Goal: Task Accomplishment & Management: Complete application form

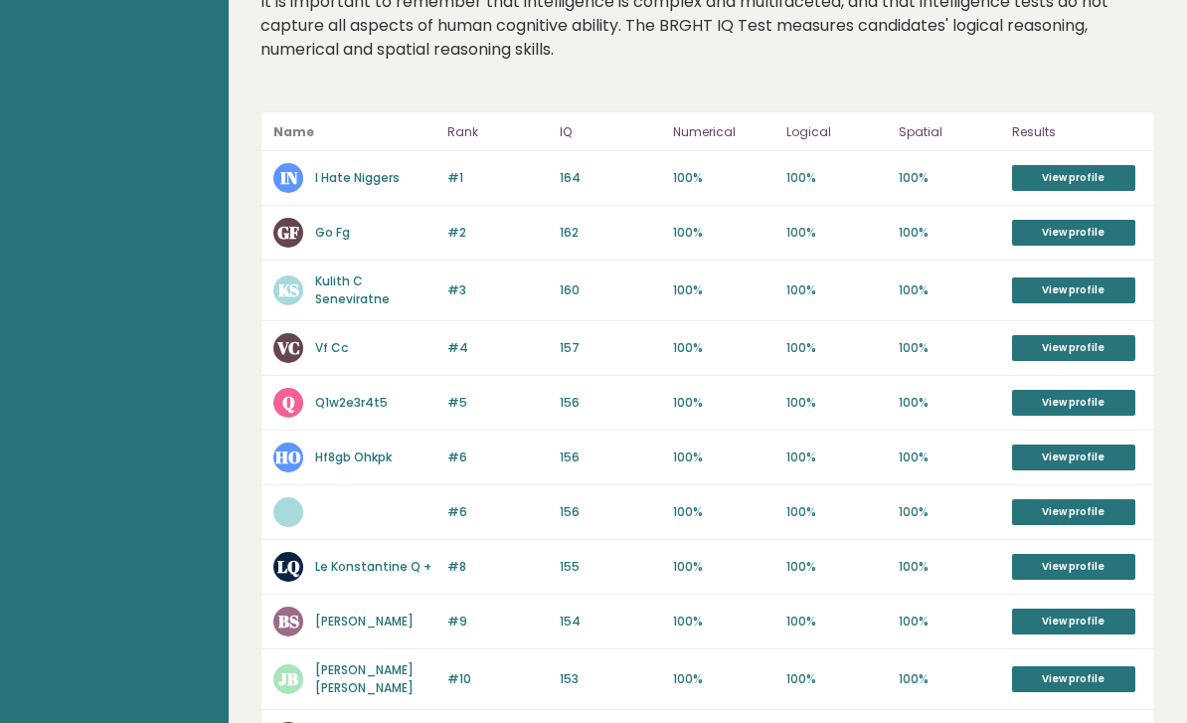
scroll to position [214, 0]
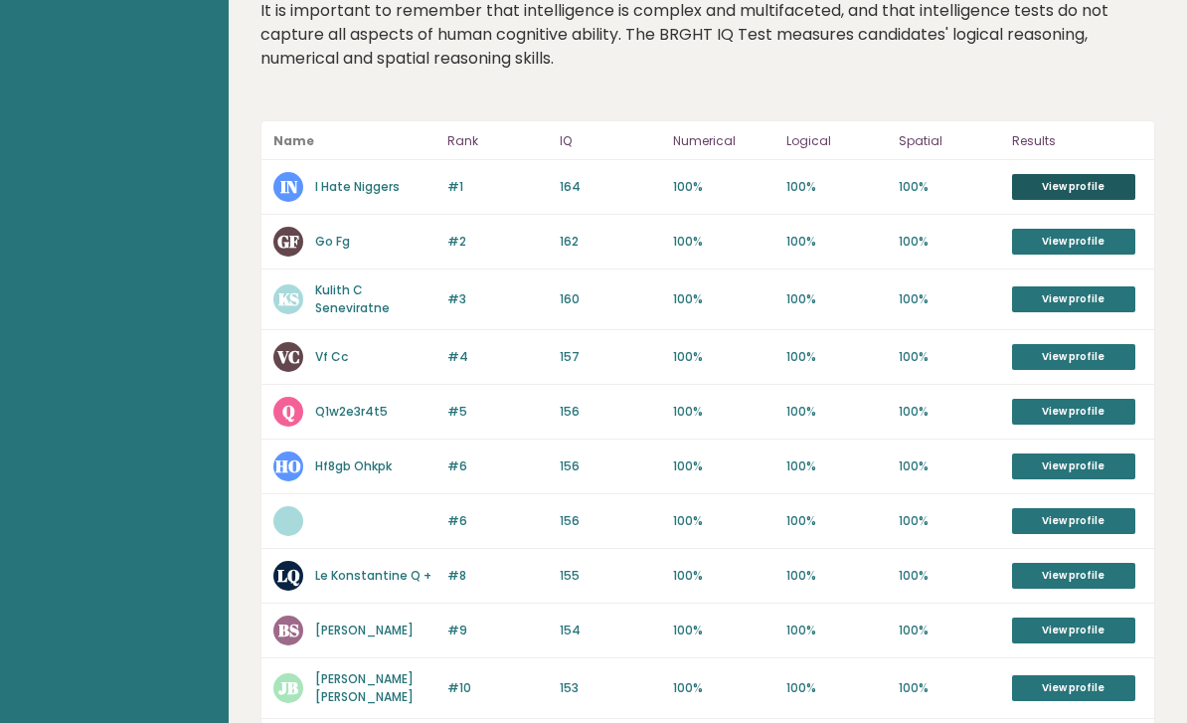
click at [1074, 174] on link "View profile" at bounding box center [1073, 187] width 123 height 26
click at [1135, 229] on link "View profile" at bounding box center [1073, 242] width 123 height 26
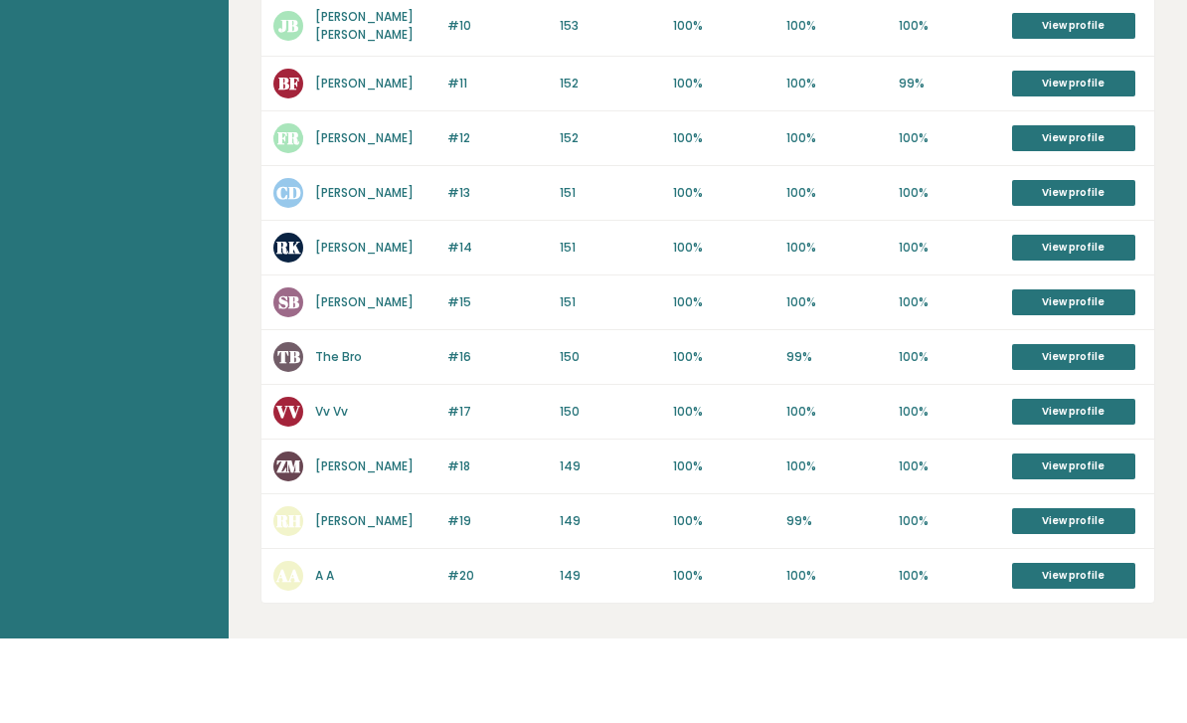
scroll to position [791, 0]
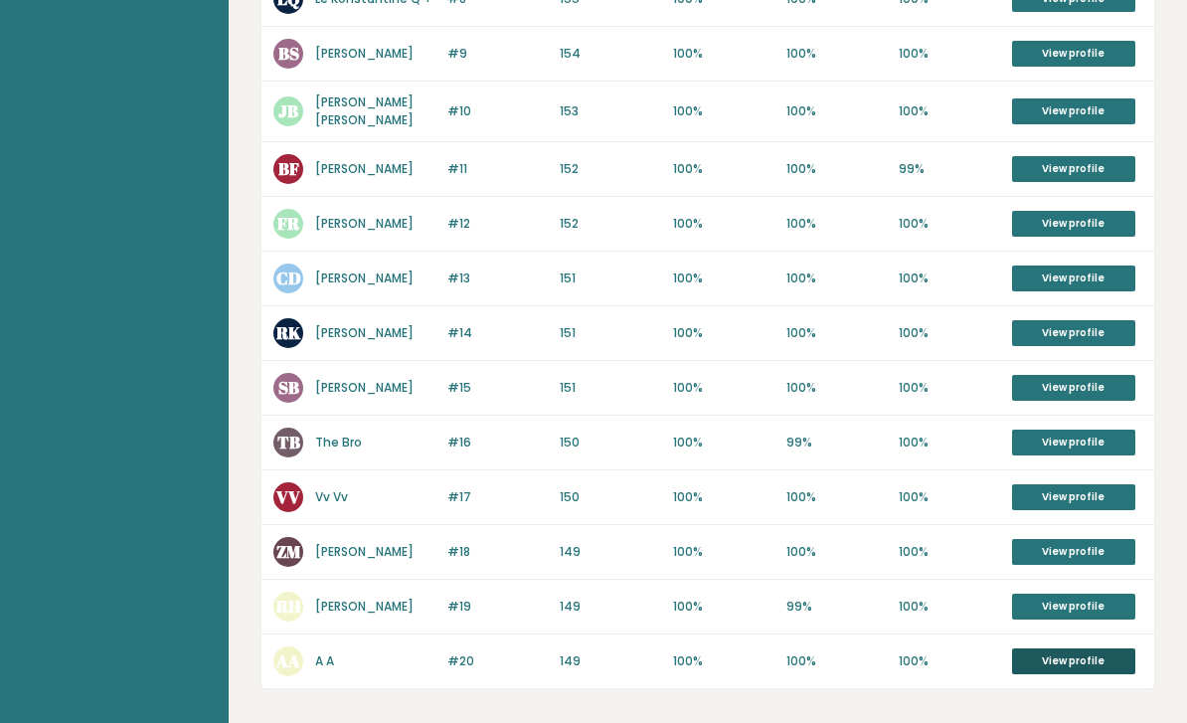
click at [1087, 648] on link "View profile" at bounding box center [1073, 661] width 123 height 26
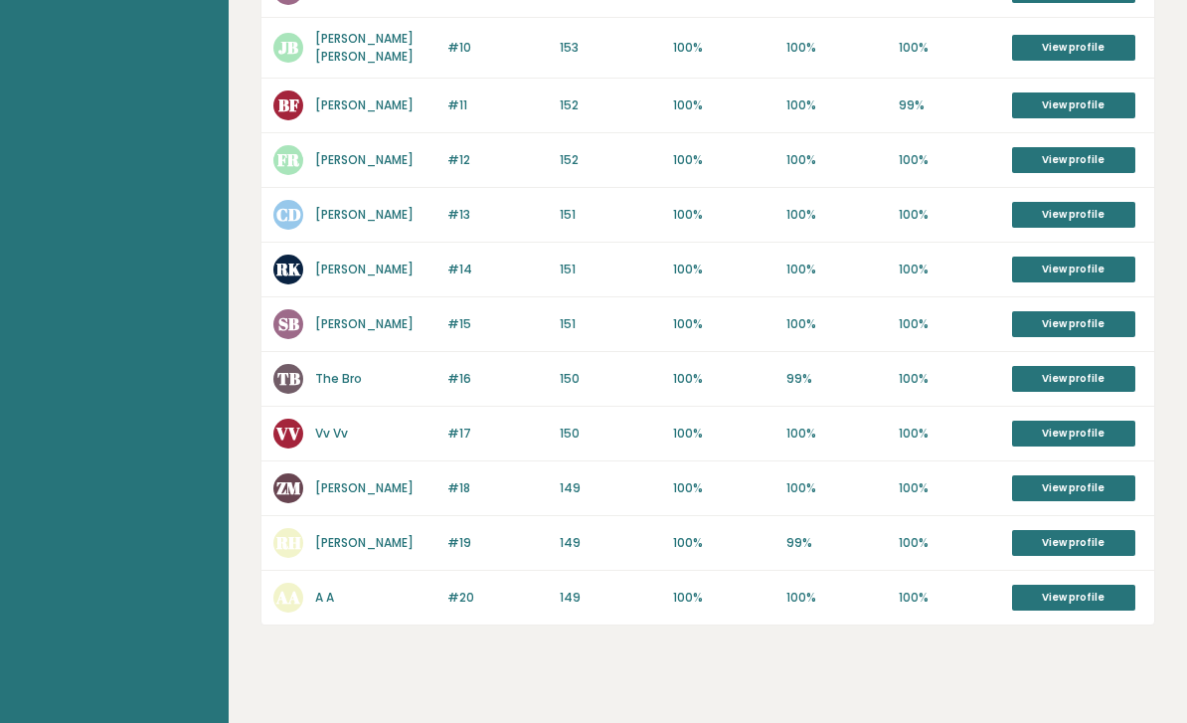
click at [290, 586] on text "AA" at bounding box center [287, 597] width 25 height 23
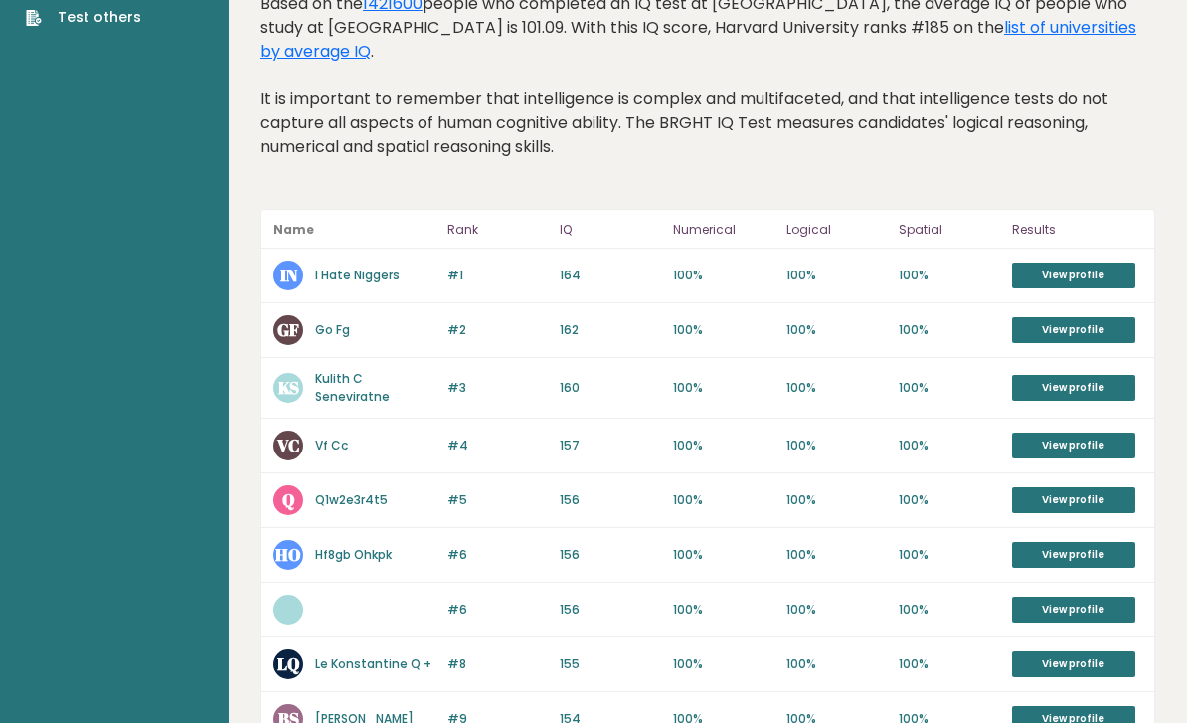
scroll to position [0, 0]
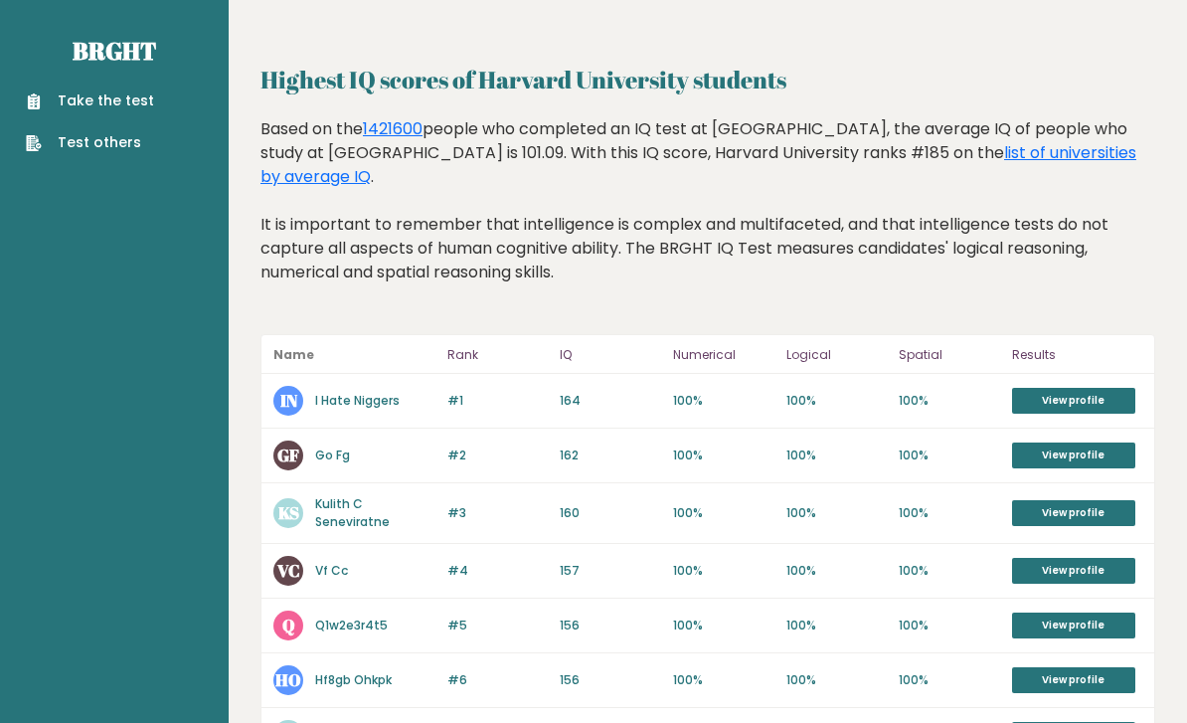
click at [69, 103] on link "Take the test" at bounding box center [90, 100] width 128 height 21
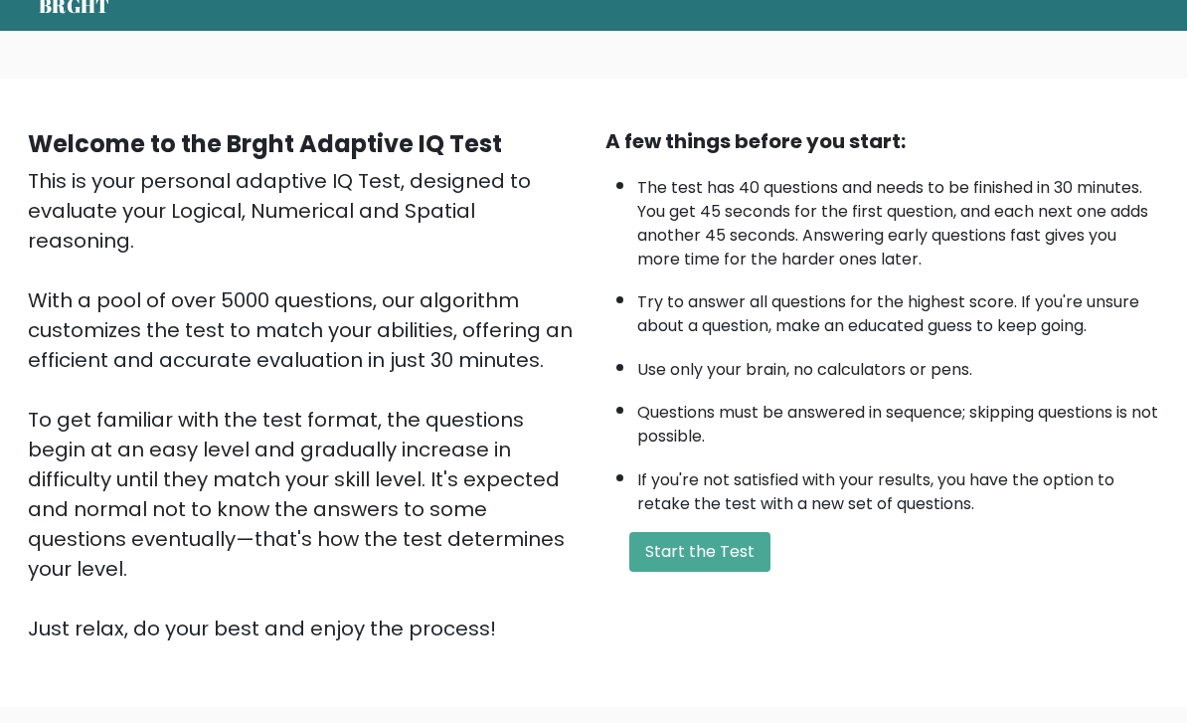
scroll to position [142, 0]
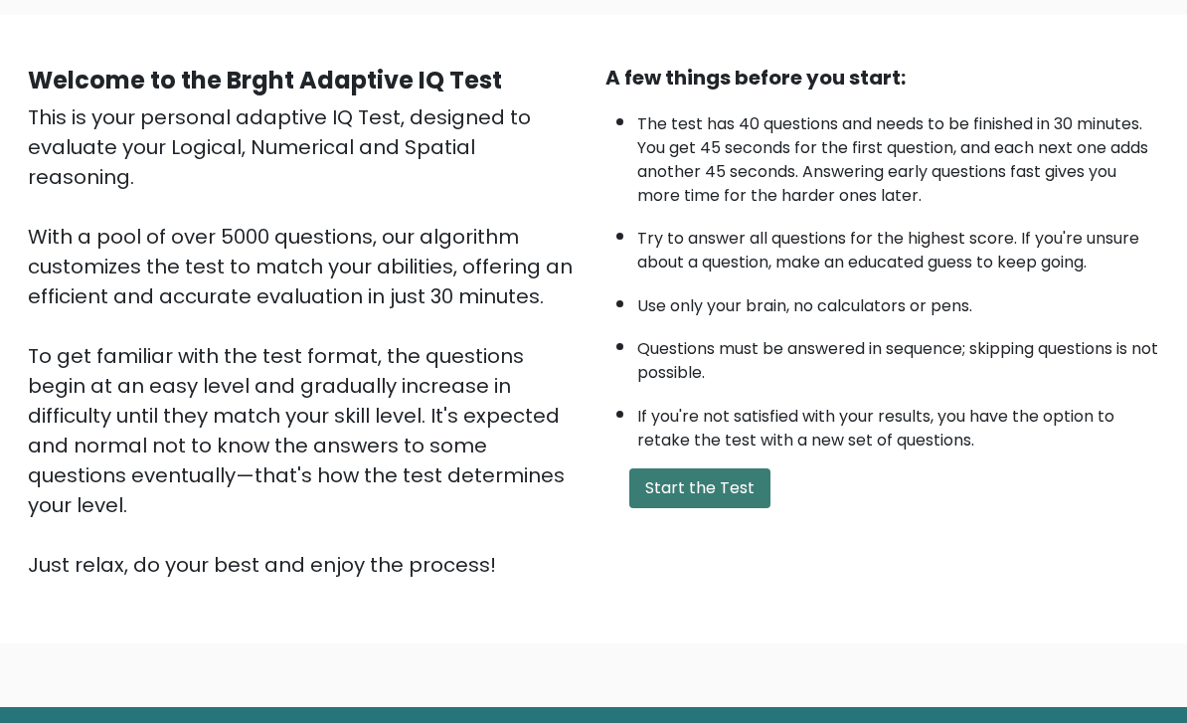
click at [731, 508] on button "Start the Test" at bounding box center [699, 488] width 141 height 40
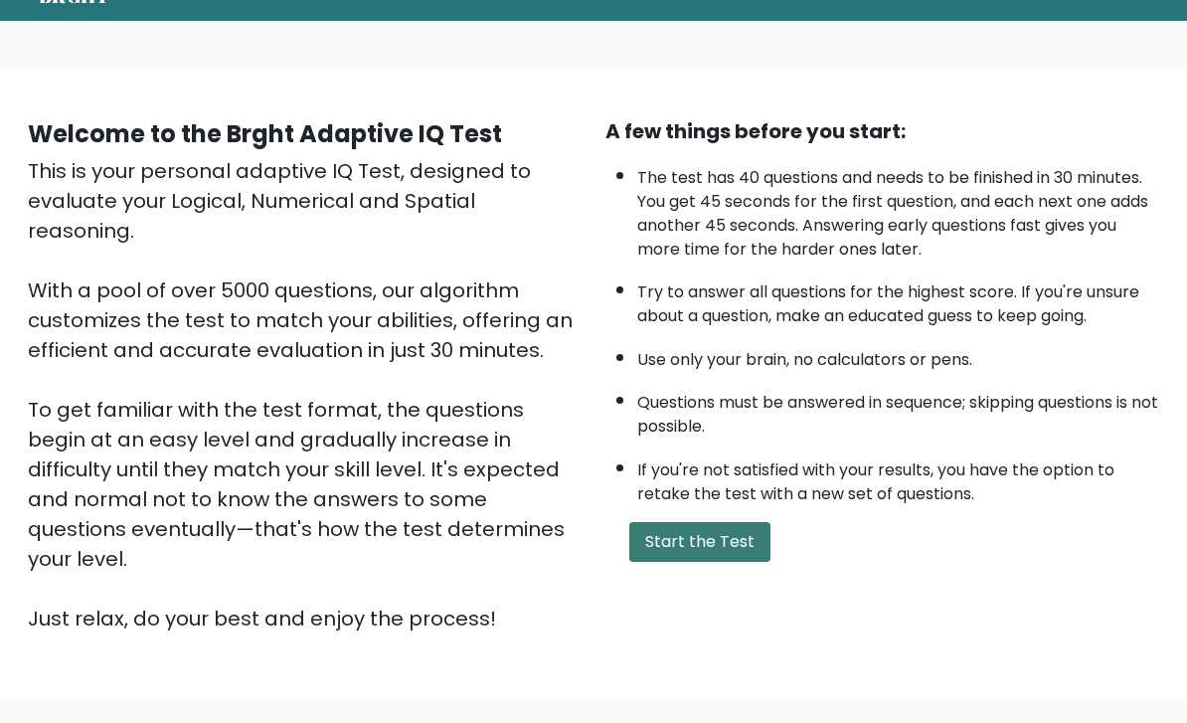
scroll to position [0, 0]
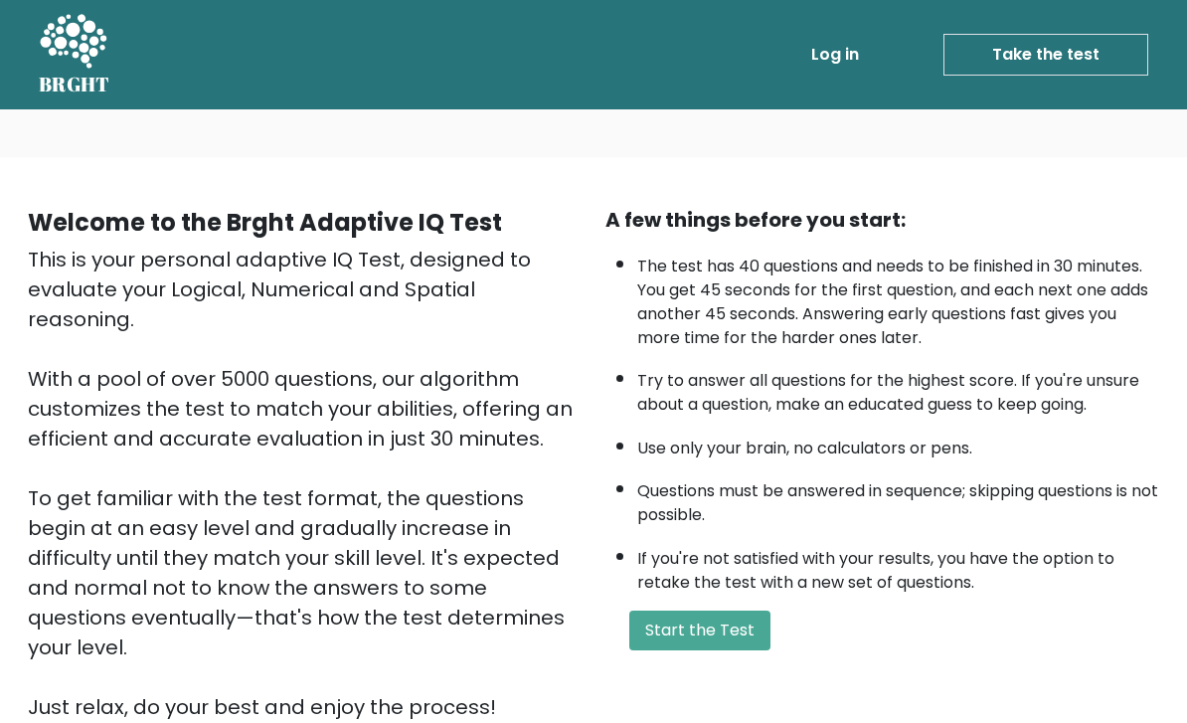
click at [687, 632] on div "A few things before you start: The test has 40 questions and needs to be finish…" at bounding box center [883, 463] width 578 height 517
click at [766, 650] on button "Start the Test" at bounding box center [699, 631] width 141 height 40
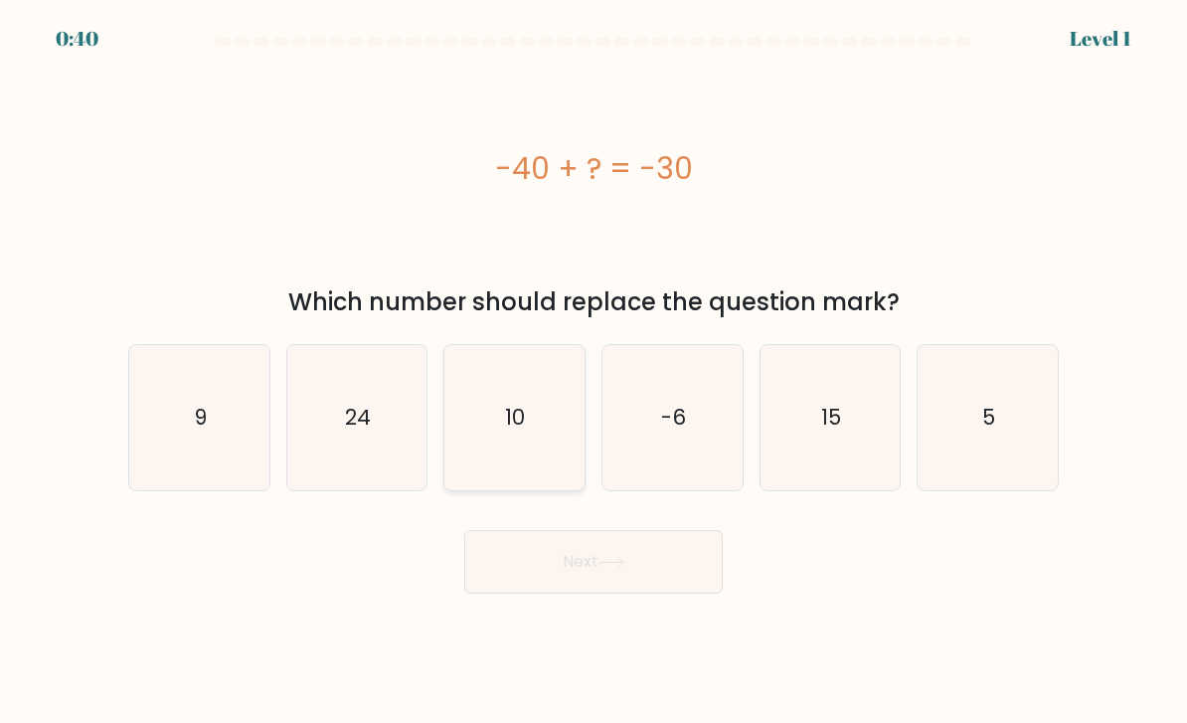
click at [542, 453] on icon "10" at bounding box center [514, 418] width 140 height 140
click at [594, 372] on input "c. 10" at bounding box center [594, 367] width 1 height 10
radio input "true"
click at [643, 590] on button "Next" at bounding box center [593, 562] width 259 height 64
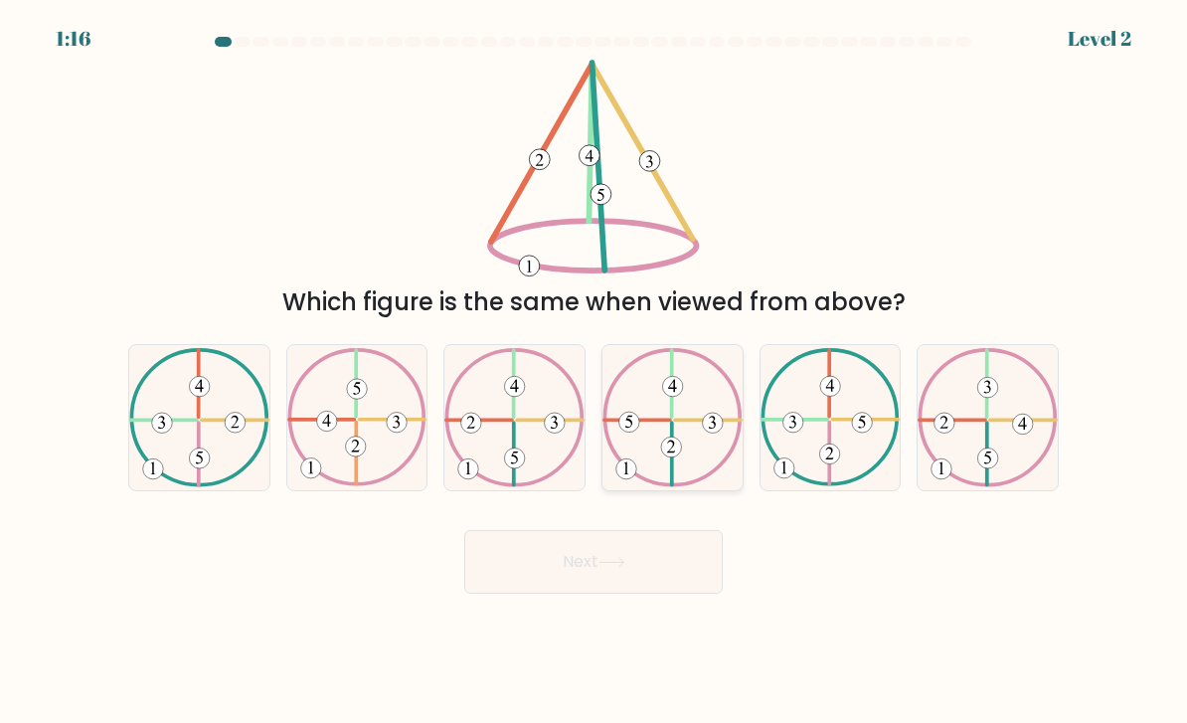
click at [705, 486] on icon at bounding box center [673, 417] width 140 height 138
click at [595, 372] on input "d." at bounding box center [594, 367] width 1 height 10
radio input "true"
click at [654, 594] on button "Next" at bounding box center [593, 562] width 259 height 64
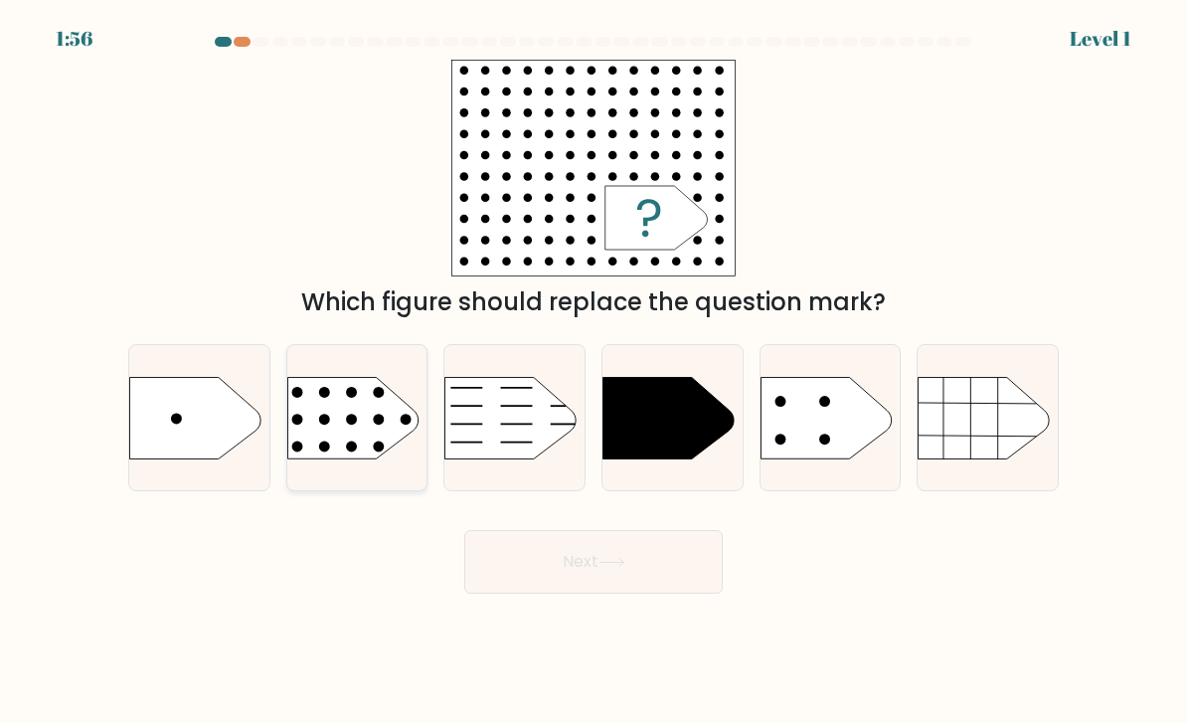
click at [394, 468] on rect at bounding box center [272, 353] width 364 height 277
click at [594, 372] on input "b." at bounding box center [594, 367] width 1 height 10
radio input "true"
click at [655, 587] on button "Next" at bounding box center [593, 562] width 259 height 64
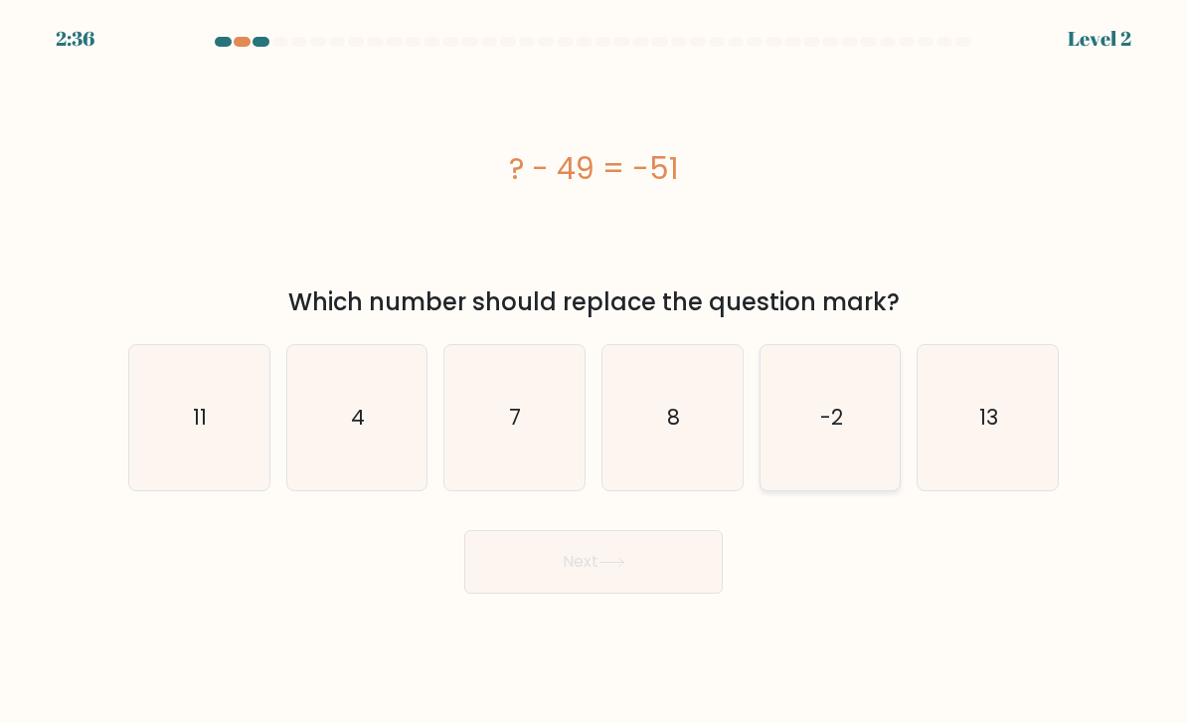
click at [827, 456] on icon "-2" at bounding box center [831, 418] width 140 height 140
click at [595, 372] on input "e. -2" at bounding box center [594, 367] width 1 height 10
radio input "true"
click at [641, 584] on button "Next" at bounding box center [593, 562] width 259 height 64
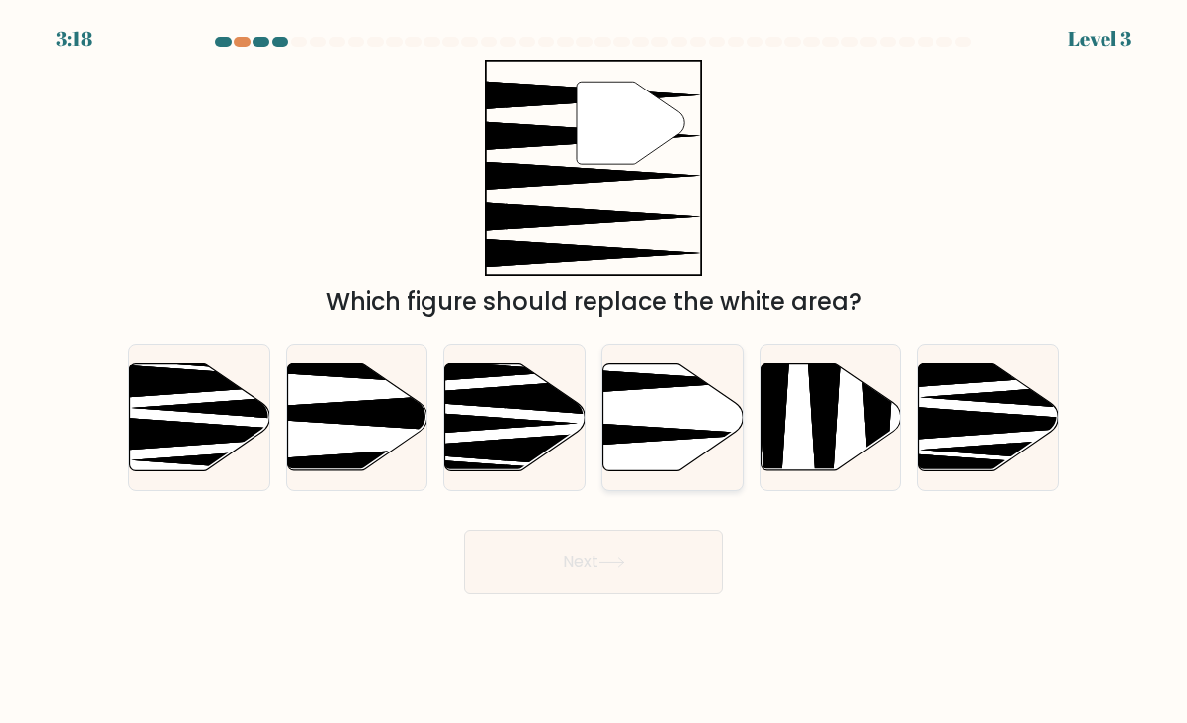
click at [690, 471] on icon at bounding box center [674, 417] width 140 height 107
click at [595, 372] on input "d." at bounding box center [594, 367] width 1 height 10
radio input "true"
click at [654, 585] on button "Next" at bounding box center [593, 562] width 259 height 64
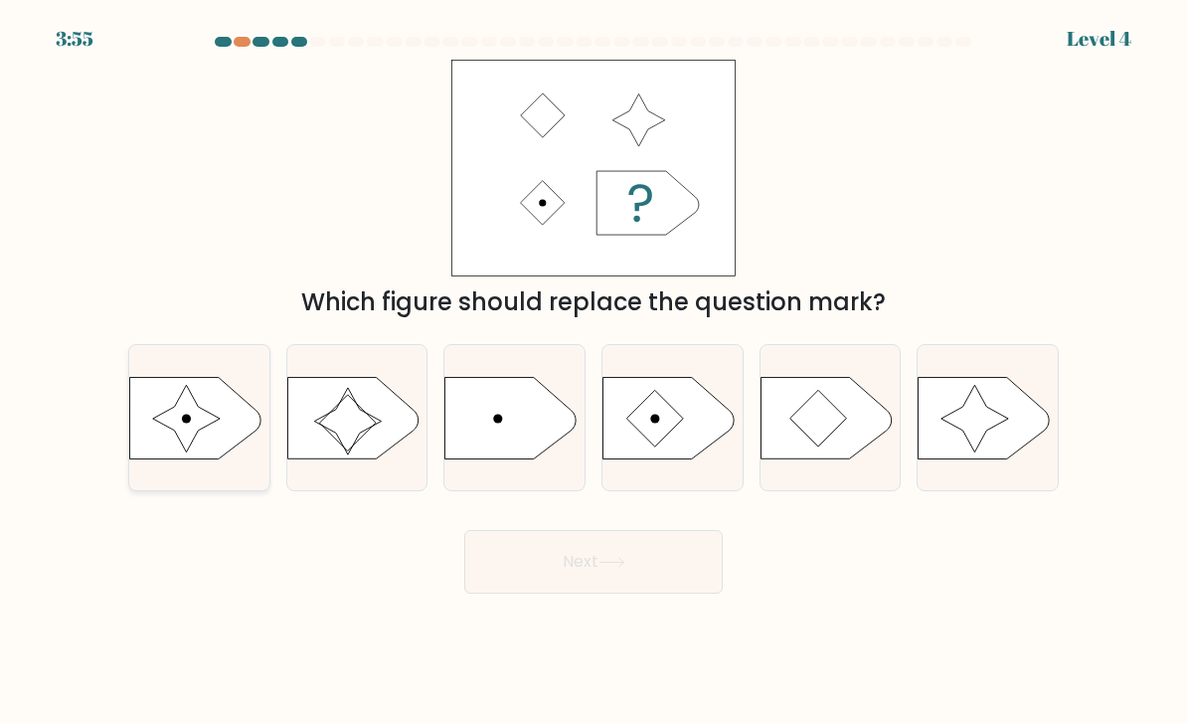
click at [207, 458] on icon at bounding box center [194, 418] width 131 height 82
click at [594, 372] on input "a." at bounding box center [594, 367] width 1 height 10
radio input "true"
click at [549, 585] on button "Next" at bounding box center [593, 562] width 259 height 64
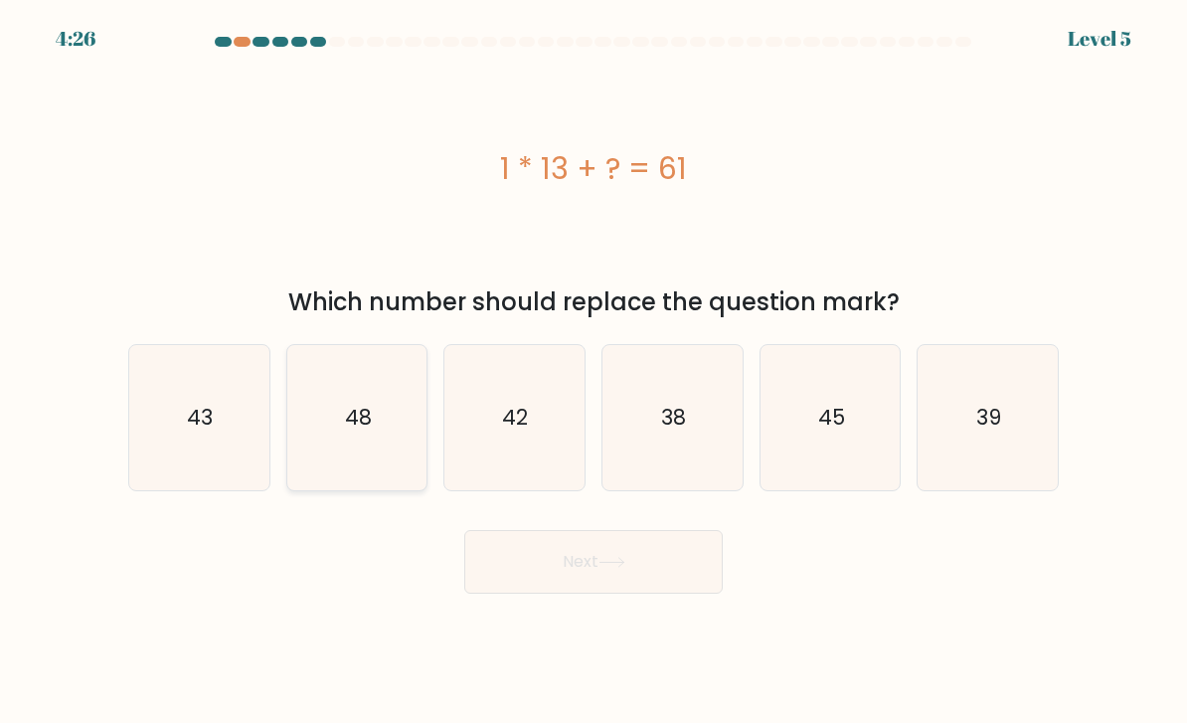
click at [407, 460] on icon "48" at bounding box center [357, 418] width 140 height 140
click at [594, 372] on input "b. 48" at bounding box center [594, 367] width 1 height 10
radio input "true"
click at [585, 594] on button "Next" at bounding box center [593, 562] width 259 height 64
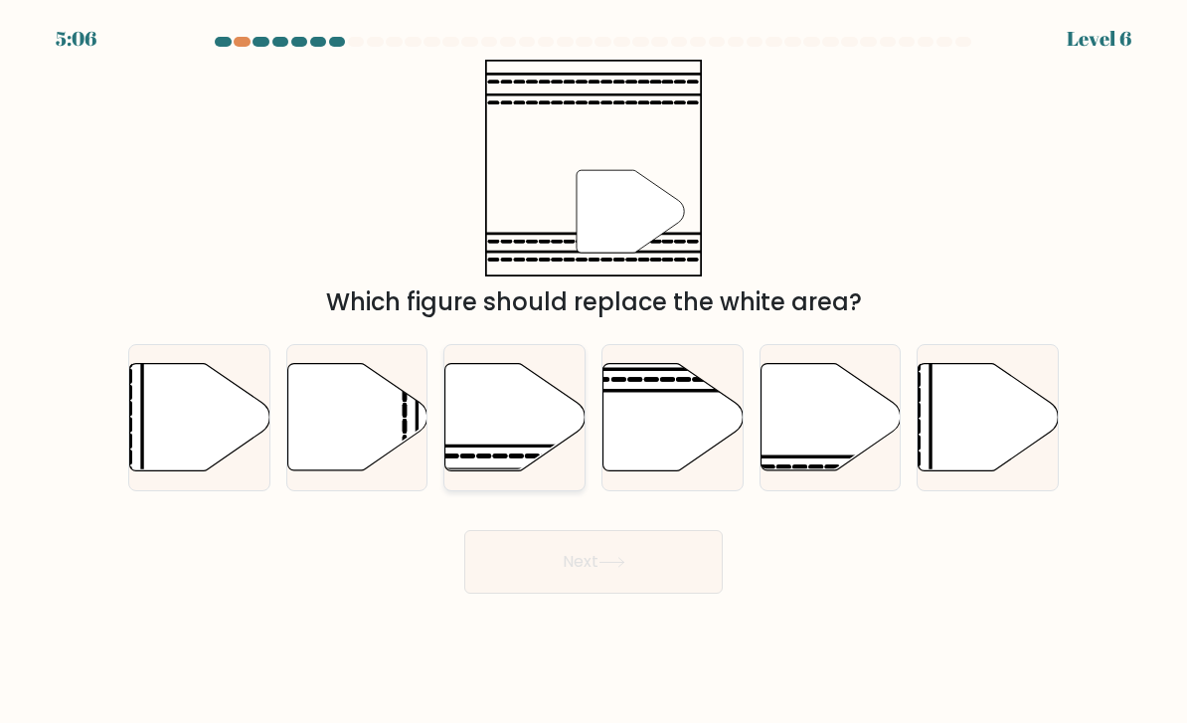
click at [506, 472] on icon at bounding box center [514, 417] width 140 height 109
click at [594, 372] on input "c." at bounding box center [594, 367] width 1 height 10
radio input "true"
click at [619, 594] on button "Next" at bounding box center [593, 562] width 259 height 64
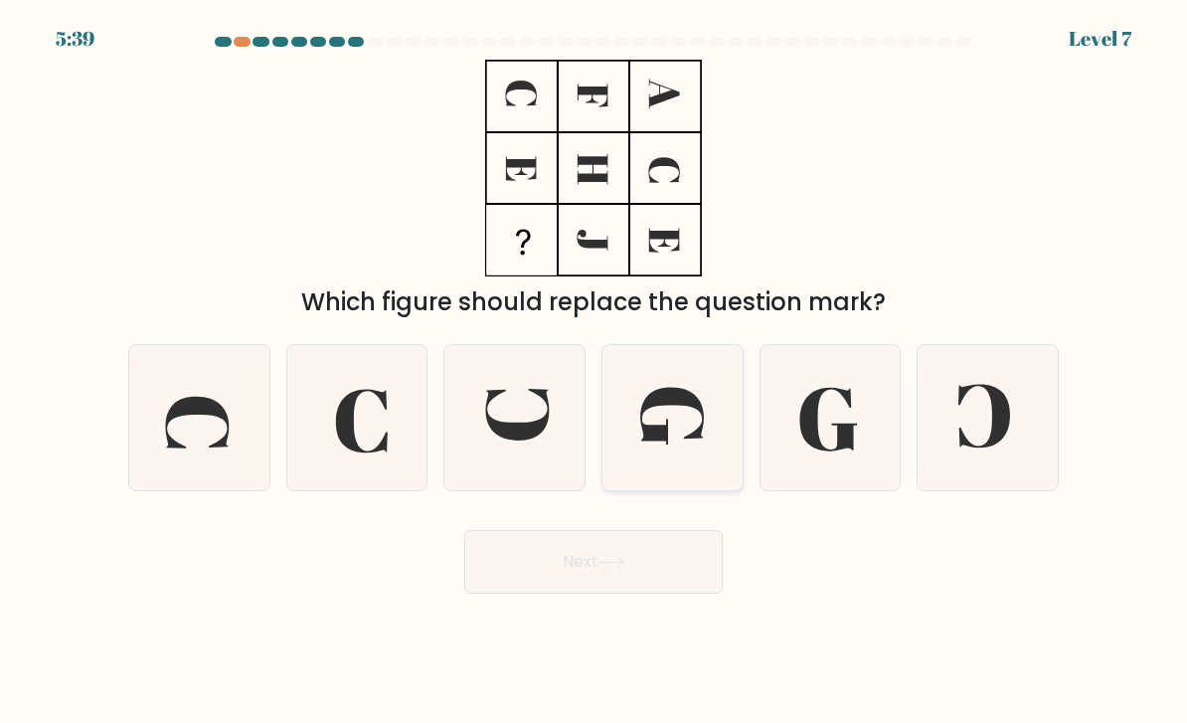
click at [670, 487] on icon at bounding box center [673, 418] width 140 height 140
click at [595, 372] on input "d." at bounding box center [594, 367] width 1 height 10
radio input "true"
click at [548, 482] on icon at bounding box center [514, 418] width 140 height 140
click at [594, 372] on input "c." at bounding box center [594, 367] width 1 height 10
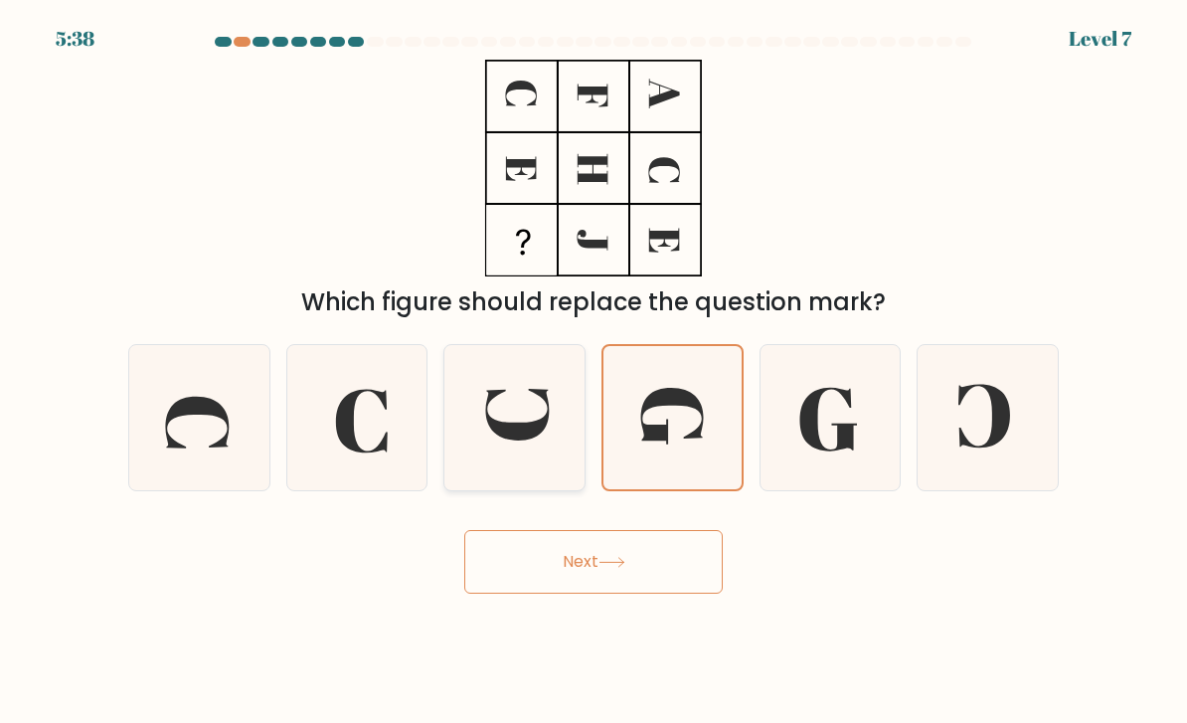
radio input "true"
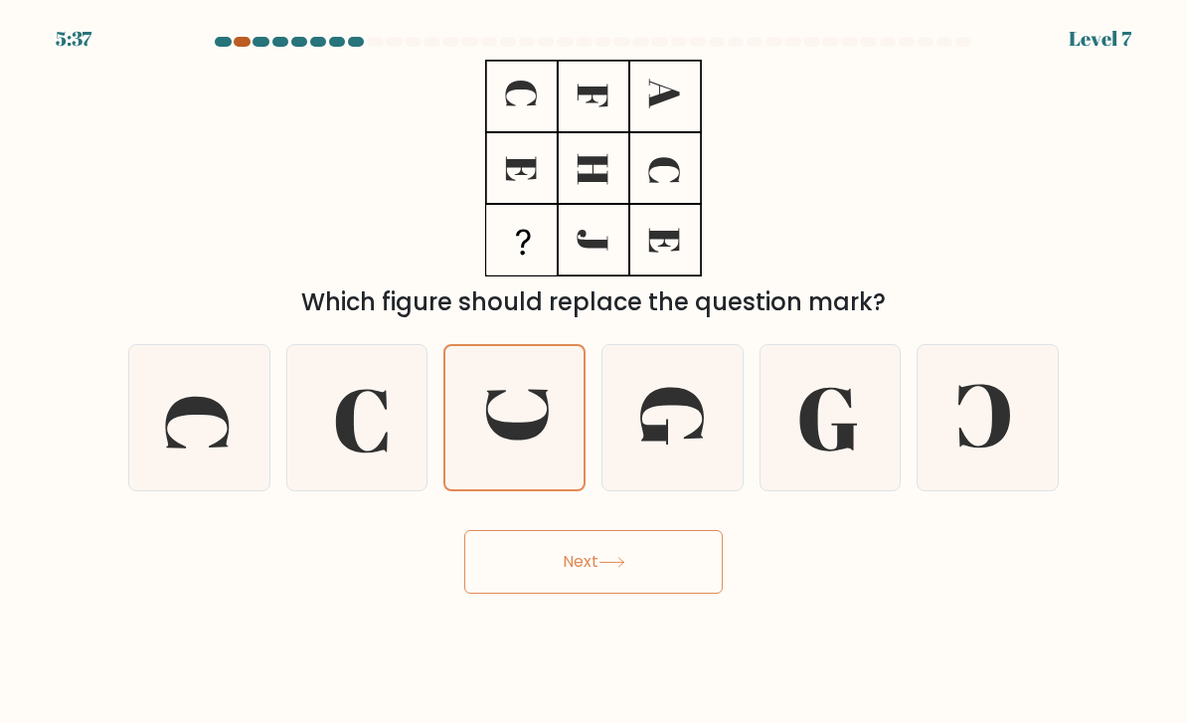
click at [244, 44] on div at bounding box center [242, 42] width 17 height 10
click at [244, 33] on div "5:36 Level 7" at bounding box center [593, 27] width 1187 height 54
click at [247, 47] on div at bounding box center [593, 46] width 955 height 18
click at [244, 54] on div at bounding box center [593, 46] width 955 height 18
click at [413, 472] on icon at bounding box center [357, 418] width 140 height 140
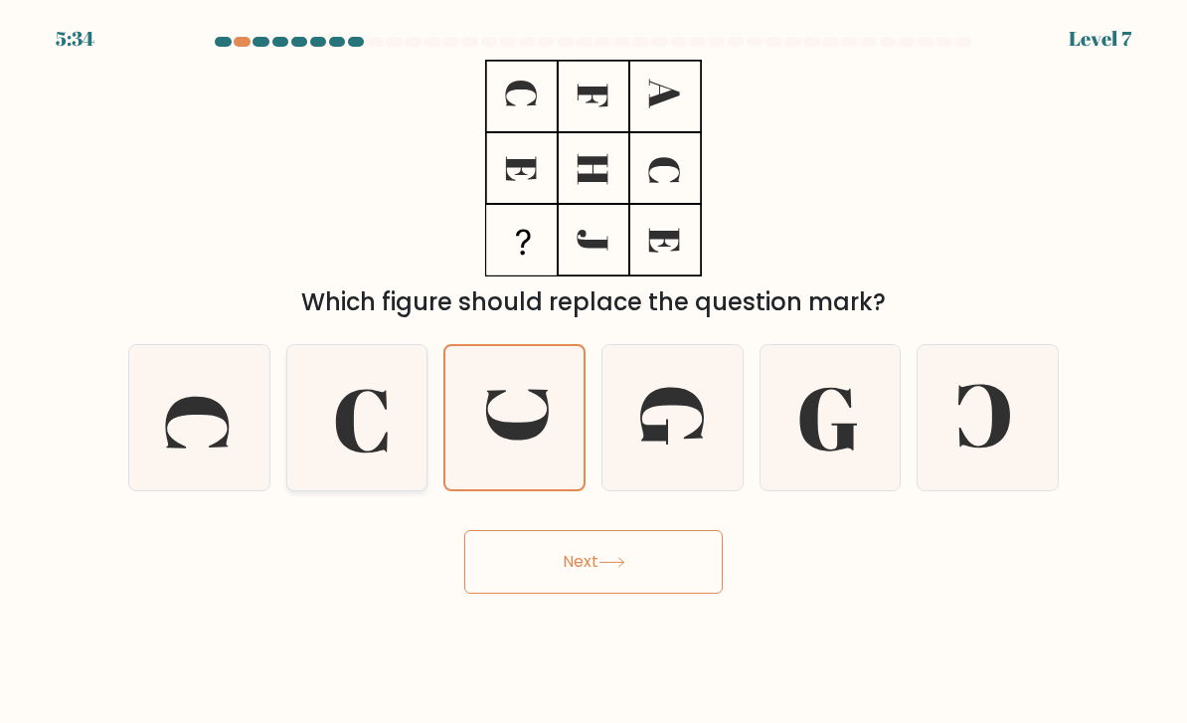
click at [594, 372] on input "b." at bounding box center [594, 367] width 1 height 10
radio input "true"
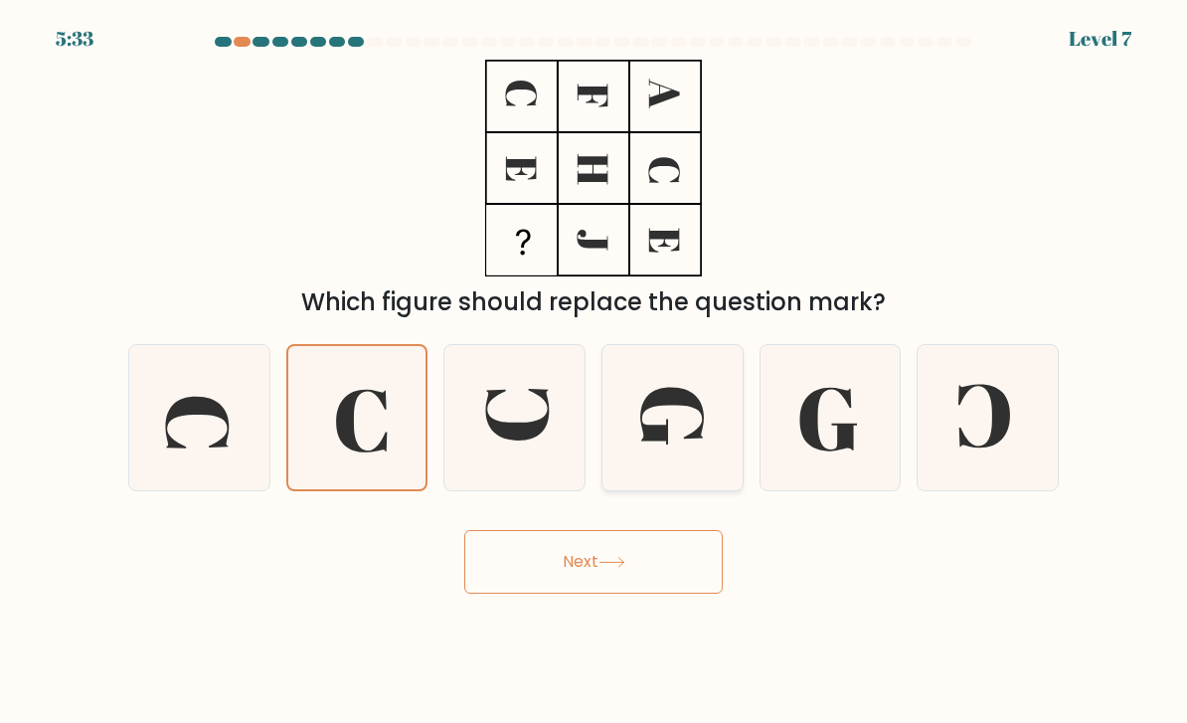
click at [694, 480] on icon at bounding box center [673, 418] width 140 height 140
click at [595, 372] on input "d." at bounding box center [594, 367] width 1 height 10
radio input "true"
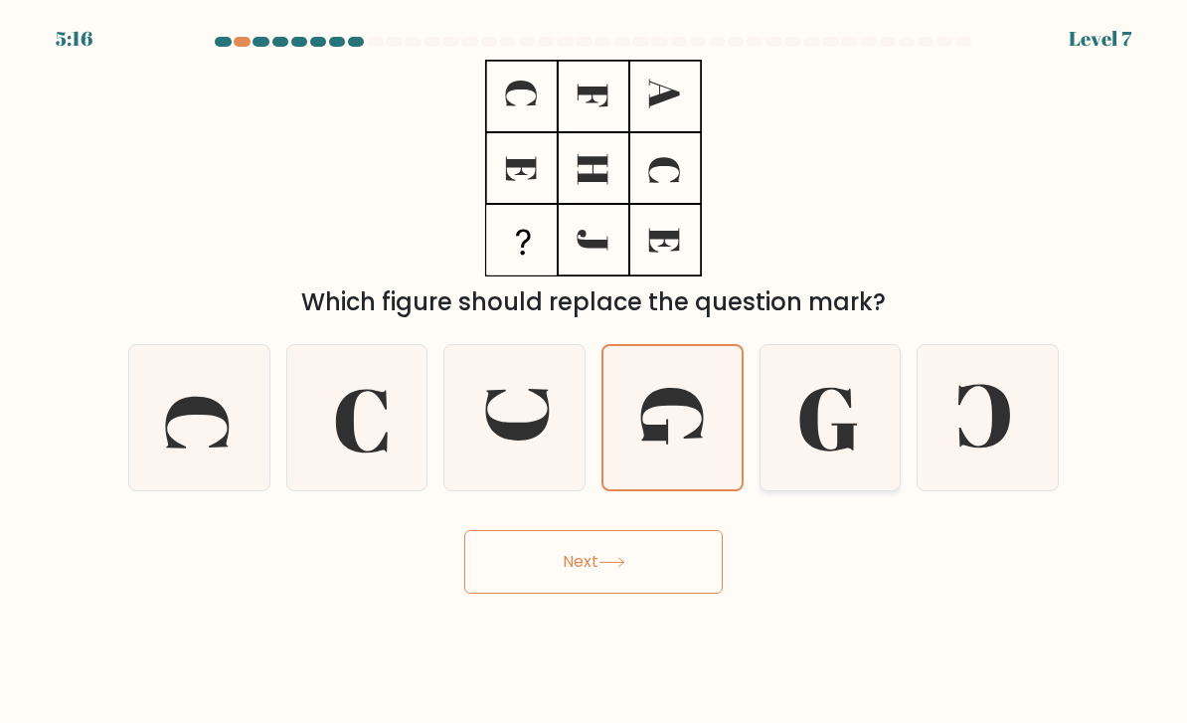
click at [861, 468] on icon at bounding box center [831, 418] width 140 height 140
click at [595, 372] on input "e." at bounding box center [594, 367] width 1 height 10
radio input "true"
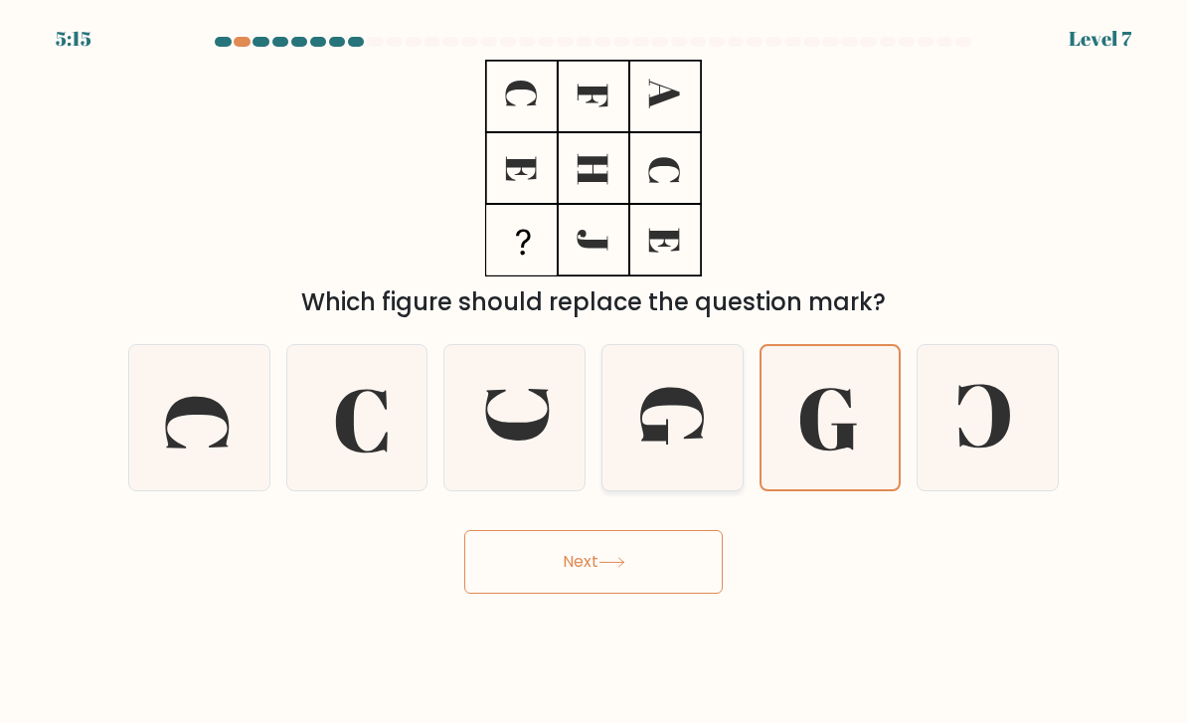
click at [699, 473] on icon at bounding box center [673, 418] width 140 height 140
click at [595, 372] on input "d." at bounding box center [594, 367] width 1 height 10
radio input "true"
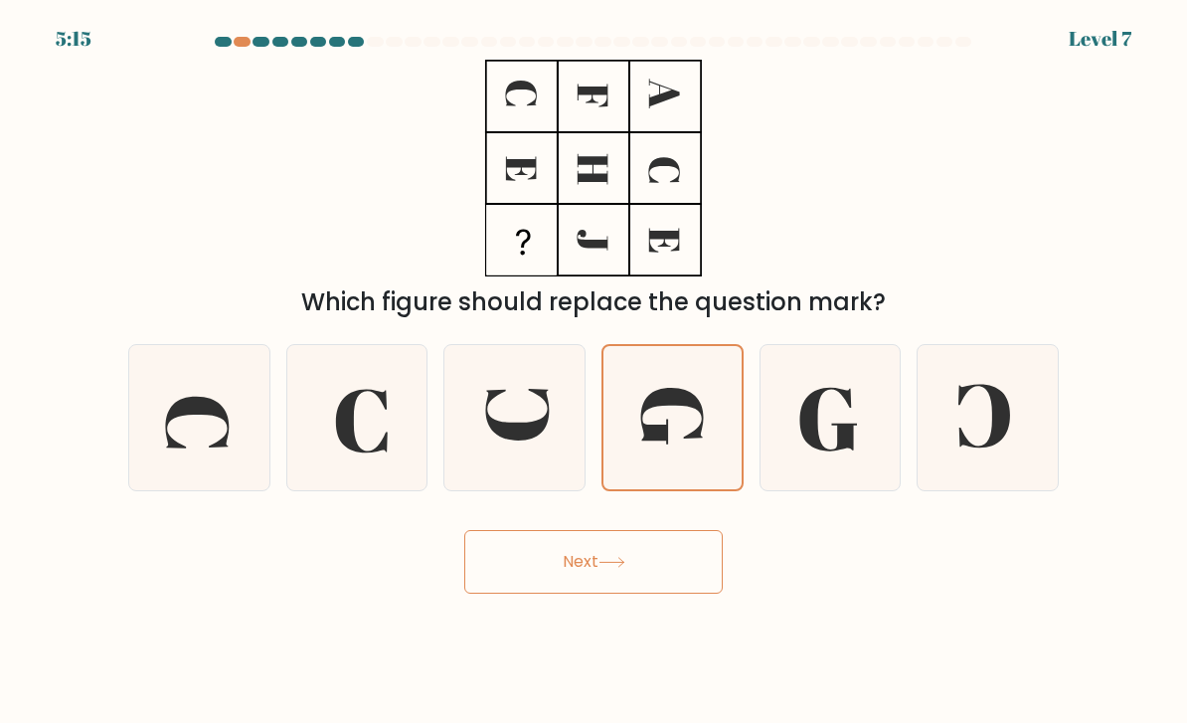
click at [636, 587] on button "Next" at bounding box center [593, 562] width 259 height 64
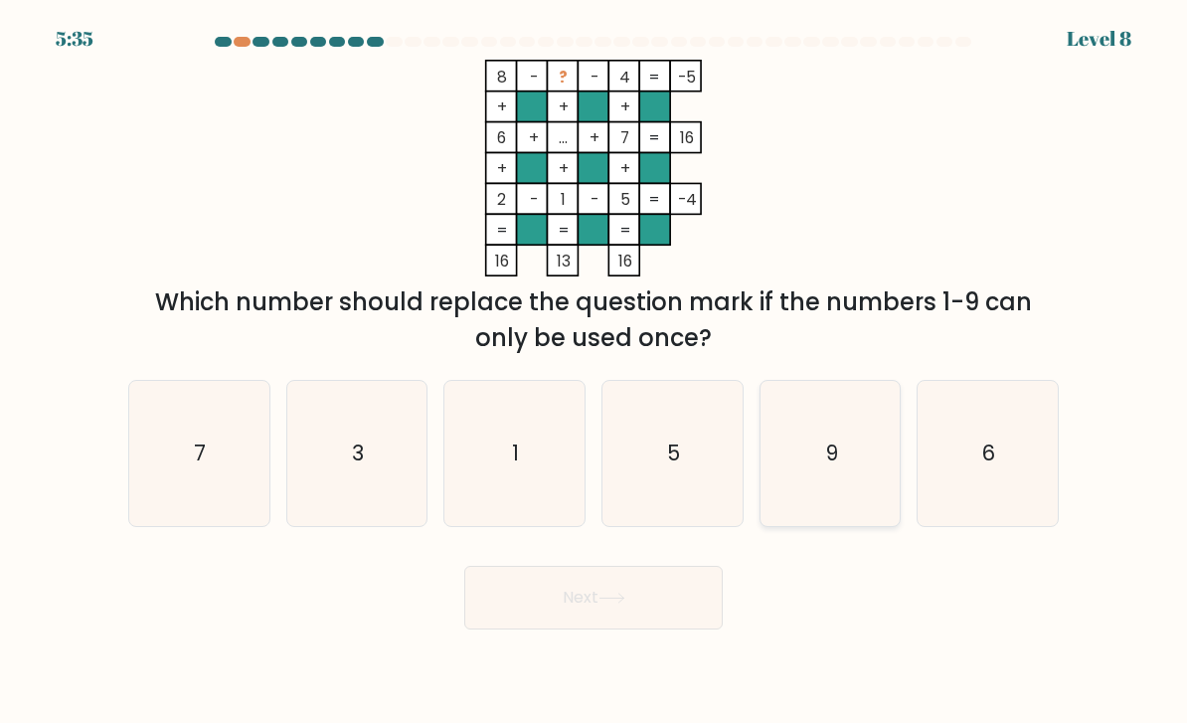
click at [864, 503] on icon "9" at bounding box center [831, 454] width 140 height 140
click at [595, 372] on input "e. 9" at bounding box center [594, 367] width 1 height 10
radio input "true"
click at [664, 629] on button "Next" at bounding box center [593, 598] width 259 height 64
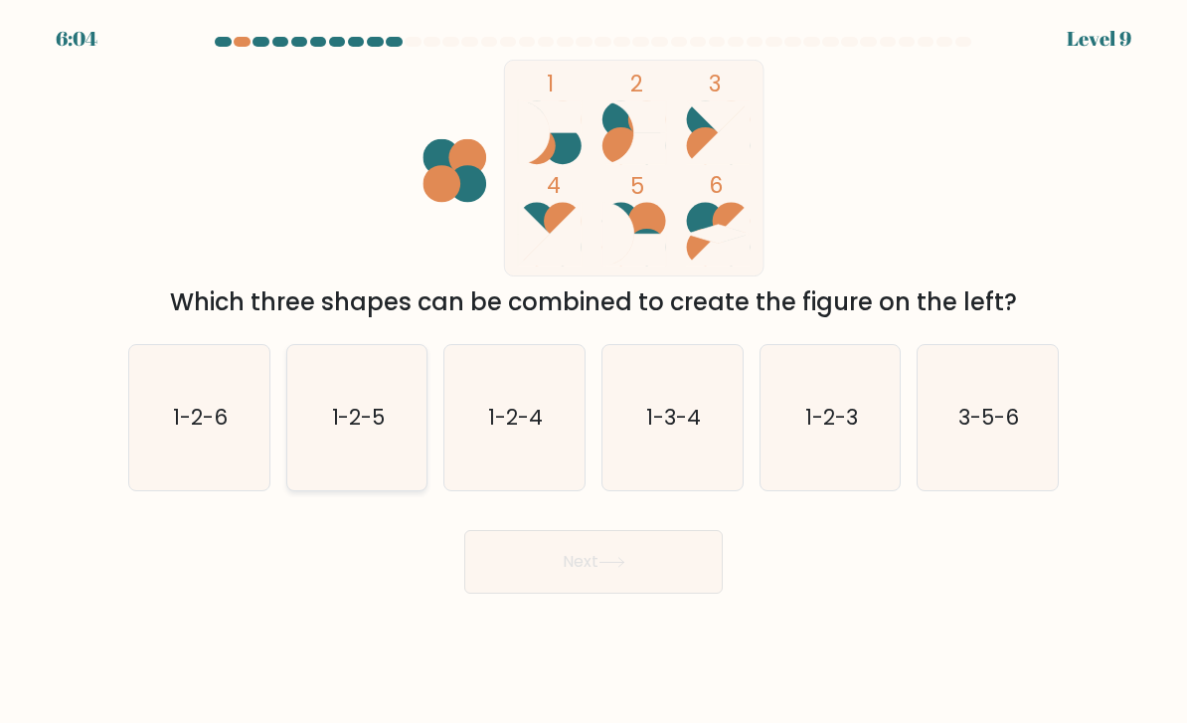
click at [359, 465] on icon "1-2-5" at bounding box center [357, 418] width 140 height 140
click at [594, 372] on input "b. 1-2-5" at bounding box center [594, 367] width 1 height 10
radio input "true"
click at [565, 594] on button "Next" at bounding box center [593, 562] width 259 height 64
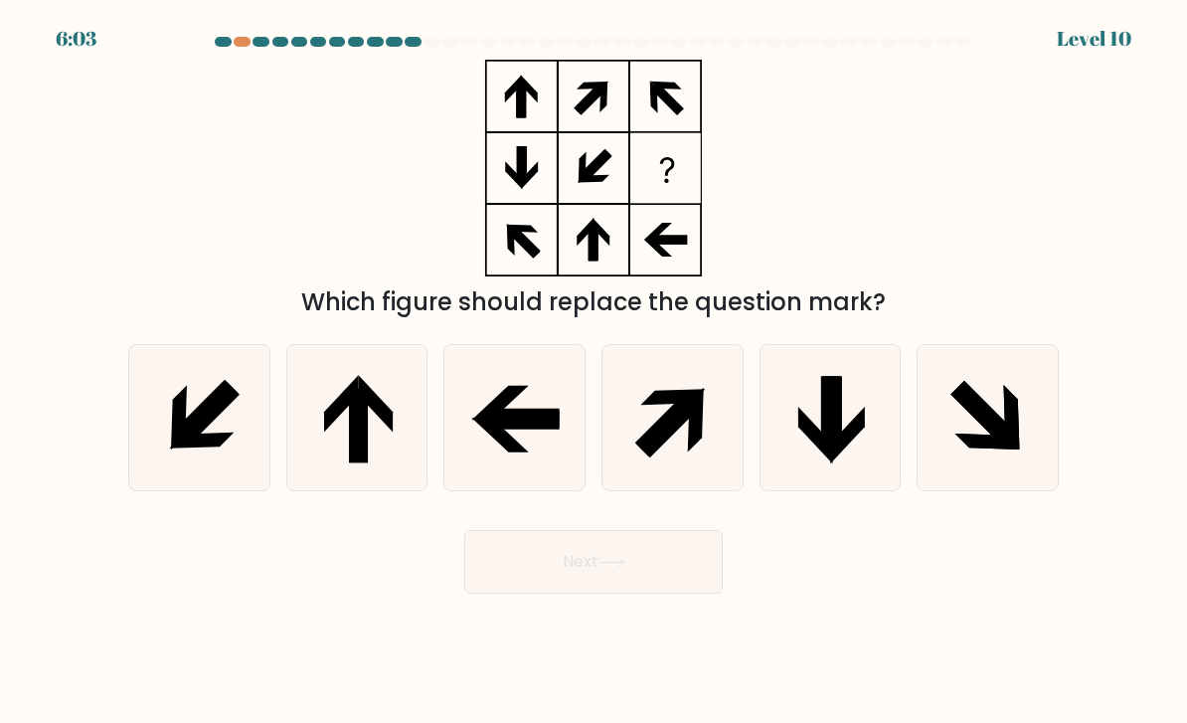
click at [584, 594] on button "Next" at bounding box center [593, 562] width 259 height 64
click at [848, 258] on div "Which figure should replace the question mark?" at bounding box center [593, 190] width 955 height 261
click at [1013, 446] on icon at bounding box center [985, 414] width 66 height 66
click at [595, 372] on input "f." at bounding box center [594, 367] width 1 height 10
radio input "true"
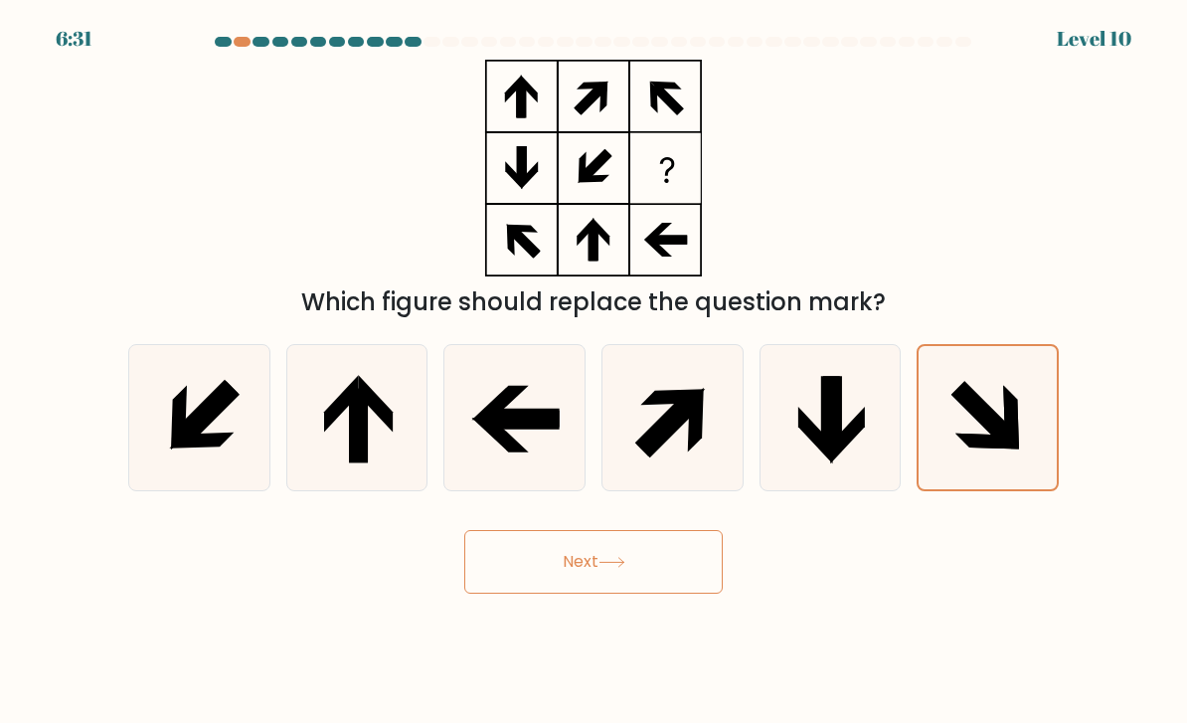
click at [532, 591] on button "Next" at bounding box center [593, 562] width 259 height 64
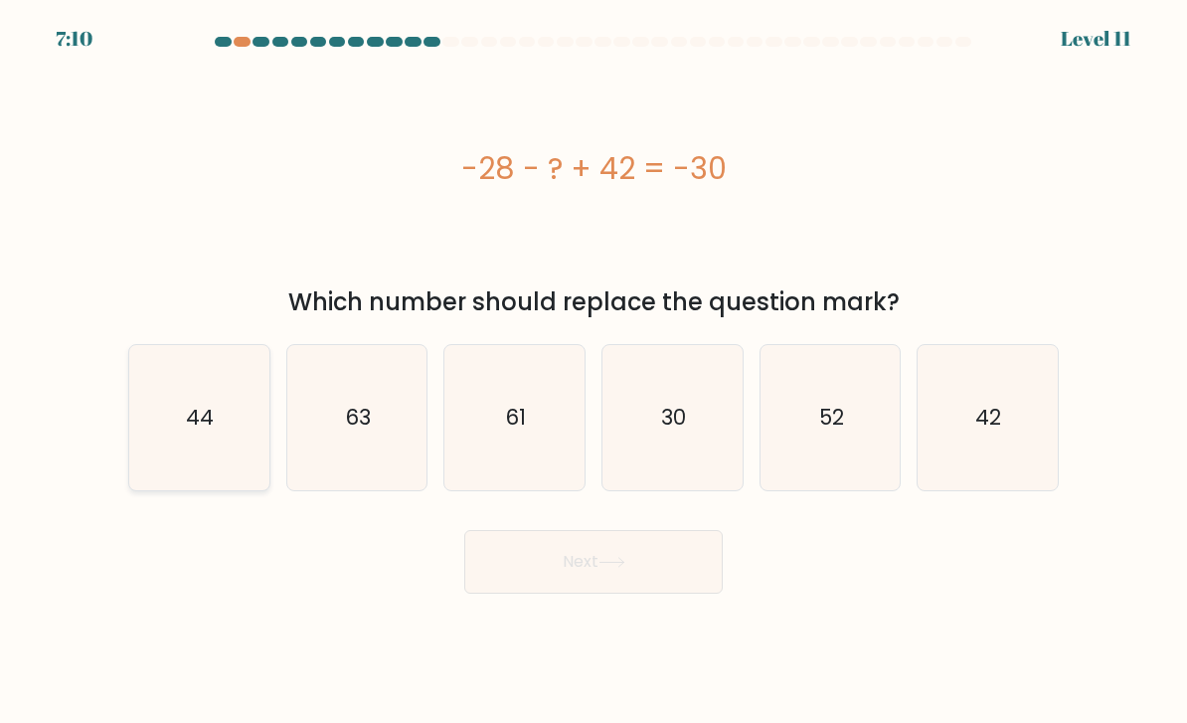
click at [224, 431] on icon "44" at bounding box center [199, 418] width 140 height 140
click at [594, 372] on input "a. 44" at bounding box center [594, 367] width 1 height 10
radio input "true"
click at [570, 594] on button "Next" at bounding box center [593, 562] width 259 height 64
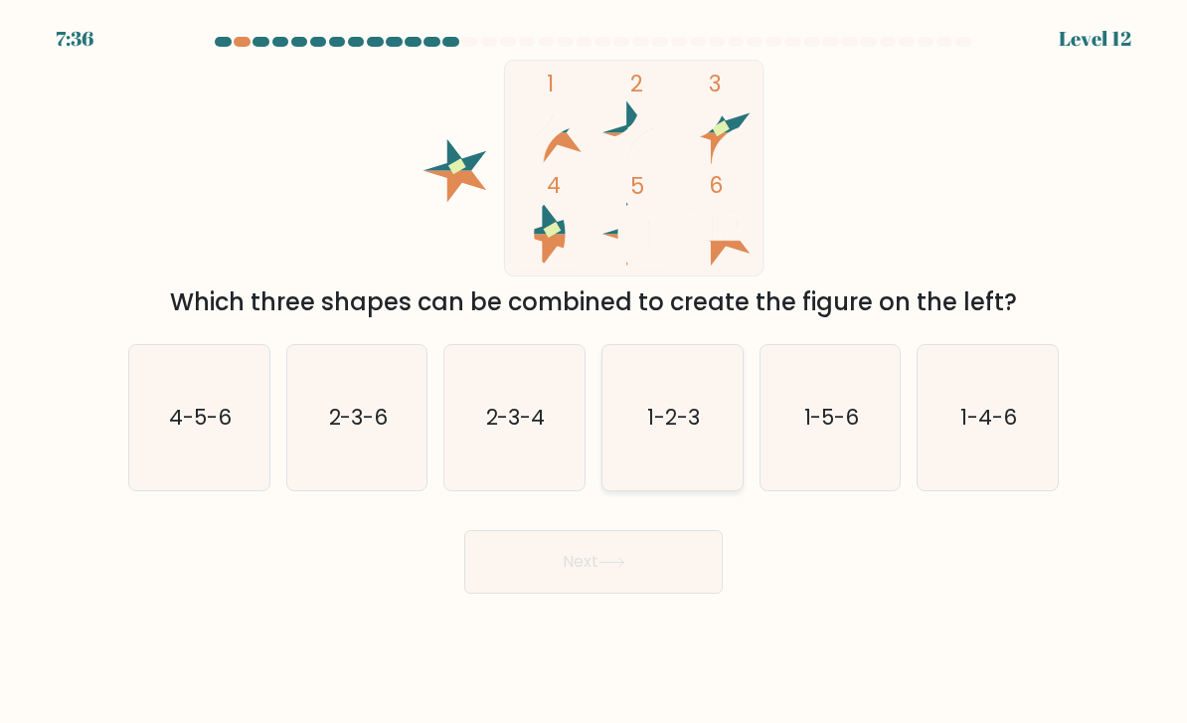
click at [724, 421] on icon "1-2-3" at bounding box center [673, 418] width 140 height 140
click at [595, 372] on input "d. 1-2-3" at bounding box center [594, 367] width 1 height 10
radio input "true"
click at [651, 580] on button "Next" at bounding box center [593, 562] width 259 height 64
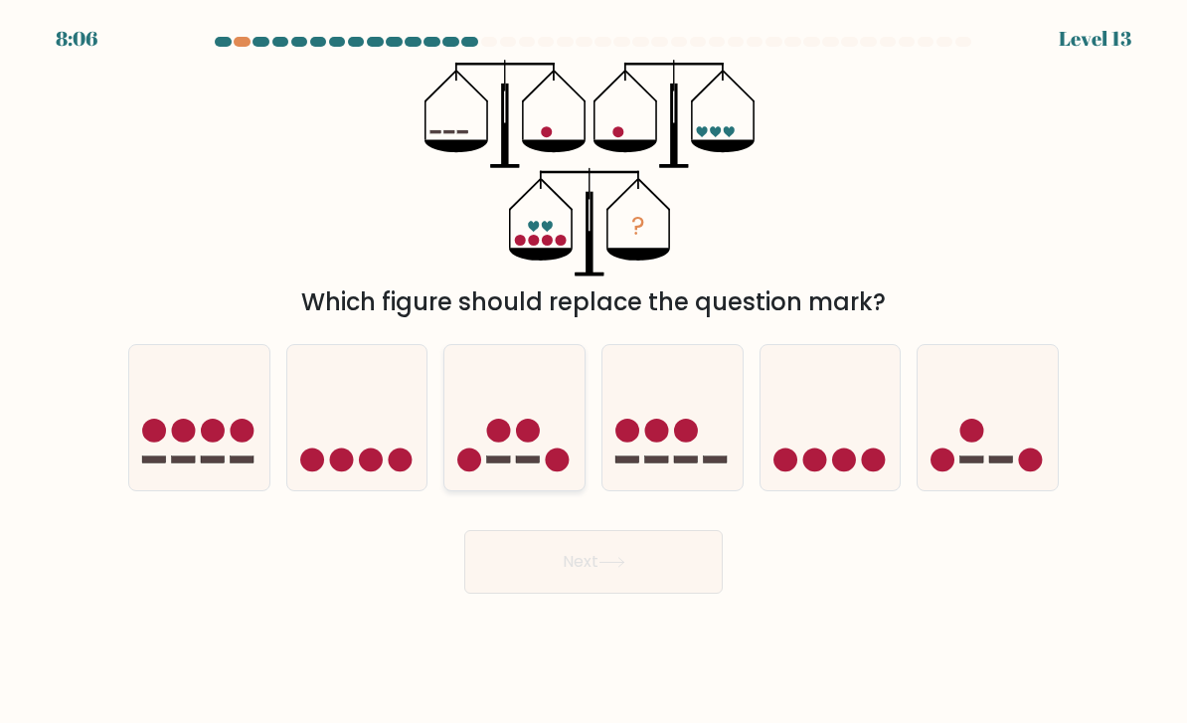
click at [522, 476] on icon at bounding box center [514, 418] width 140 height 116
click at [594, 372] on input "c." at bounding box center [594, 367] width 1 height 10
radio input "true"
click at [548, 590] on button "Next" at bounding box center [593, 562] width 259 height 64
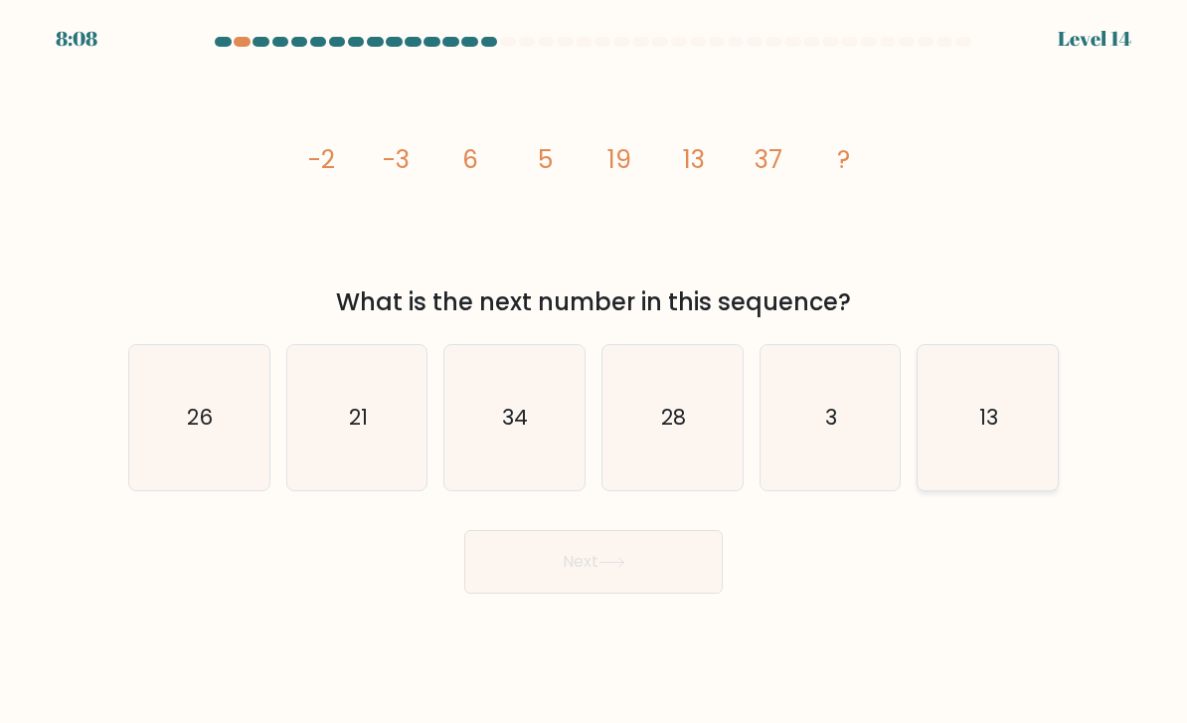
click at [1010, 434] on icon "13" at bounding box center [988, 418] width 140 height 140
click at [595, 372] on input "f. 13" at bounding box center [594, 367] width 1 height 10
radio input "true"
click at [886, 394] on icon "3" at bounding box center [831, 418] width 140 height 140
click at [595, 372] on input "e. 3" at bounding box center [594, 367] width 1 height 10
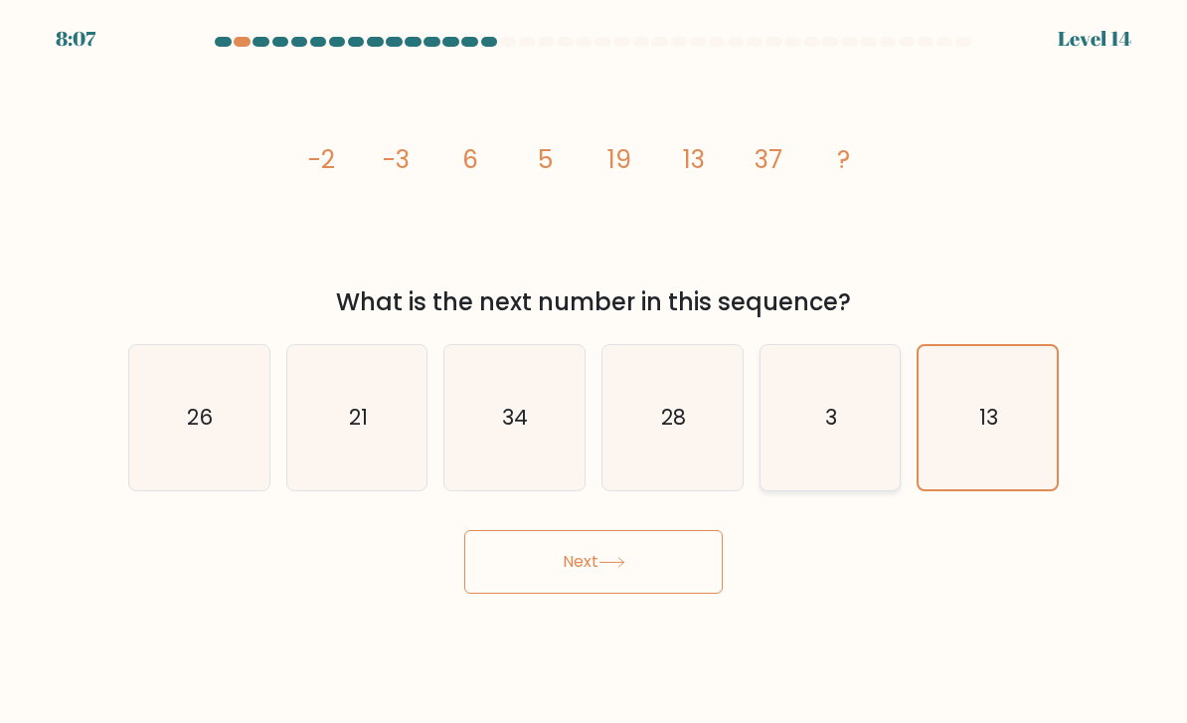
radio input "true"
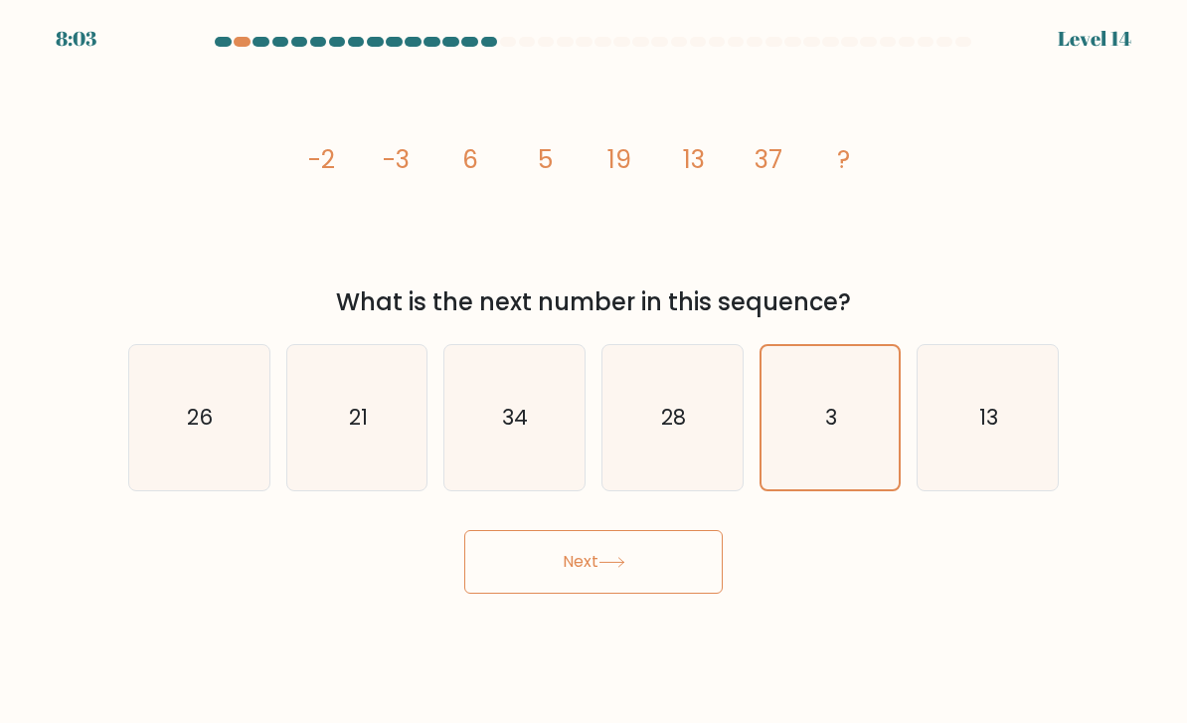
click at [532, 220] on icon "image/svg+xml -2 -3 6 5 19 13 37 ?" at bounding box center [593, 168] width 597 height 217
click at [673, 451] on icon "28" at bounding box center [673, 418] width 140 height 140
click at [595, 372] on input "d. 28" at bounding box center [594, 367] width 1 height 10
radio input "true"
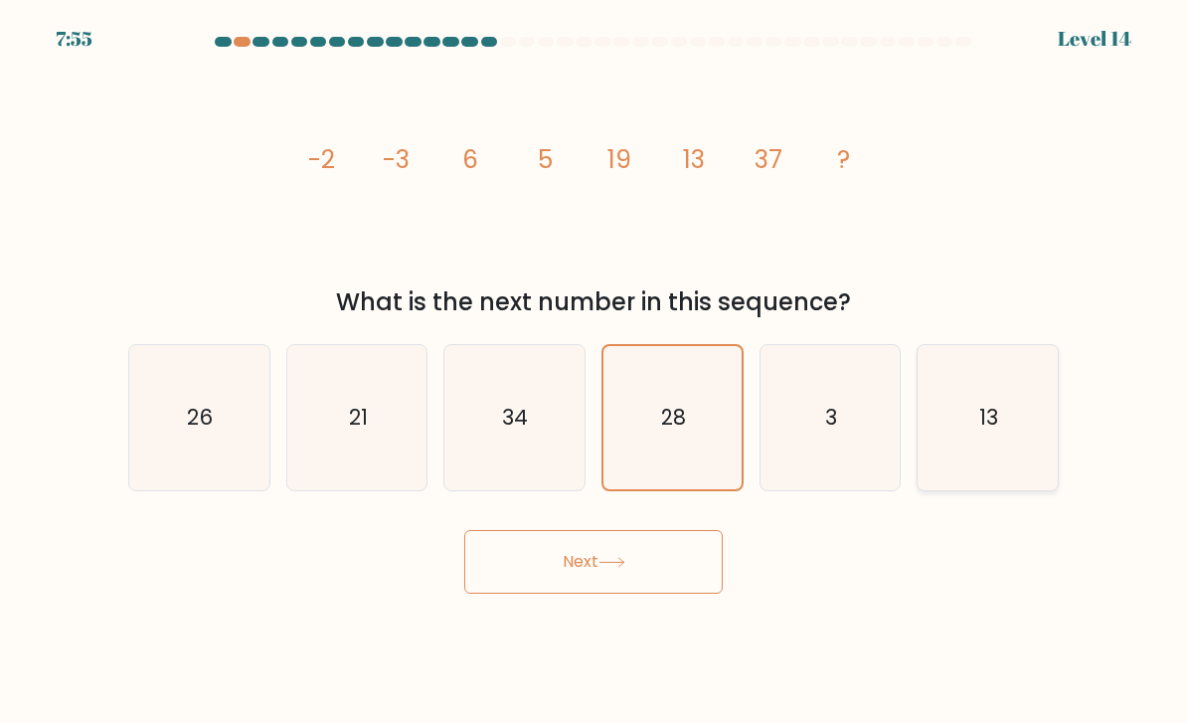
click at [975, 439] on icon "13" at bounding box center [988, 418] width 140 height 140
click at [595, 372] on input "f. 13" at bounding box center [594, 367] width 1 height 10
radio input "true"
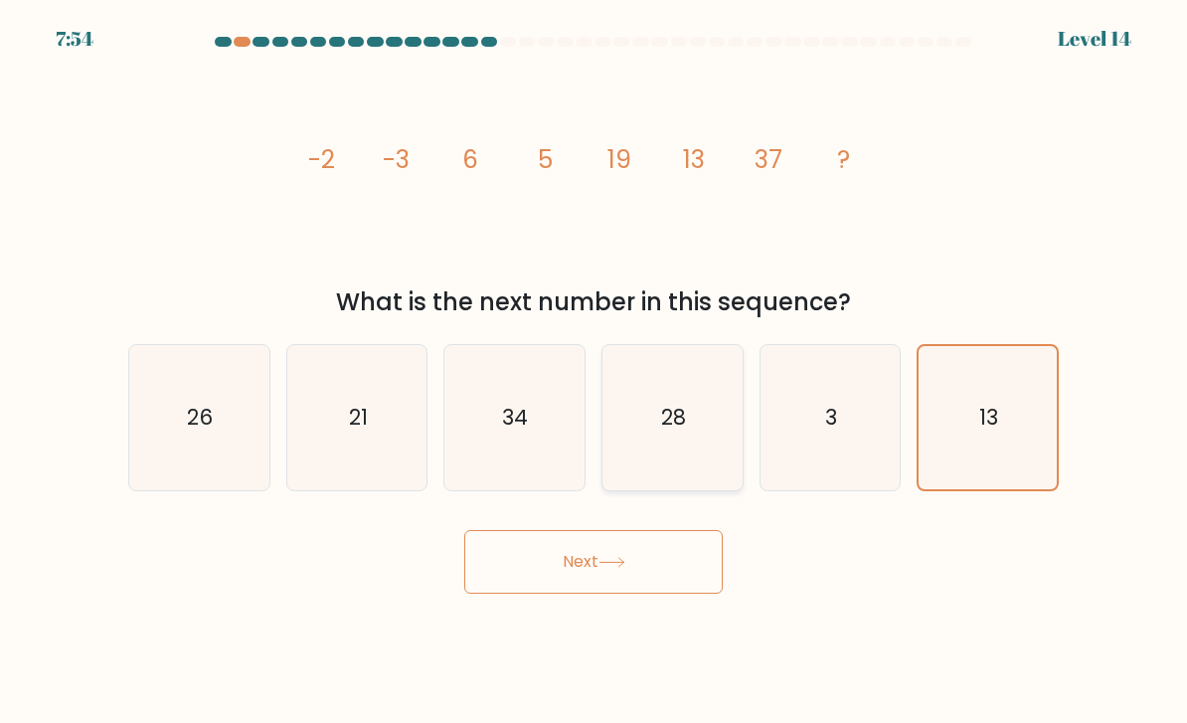
click at [699, 444] on icon "28" at bounding box center [673, 418] width 140 height 140
click at [595, 372] on input "d. 28" at bounding box center [594, 367] width 1 height 10
radio input "true"
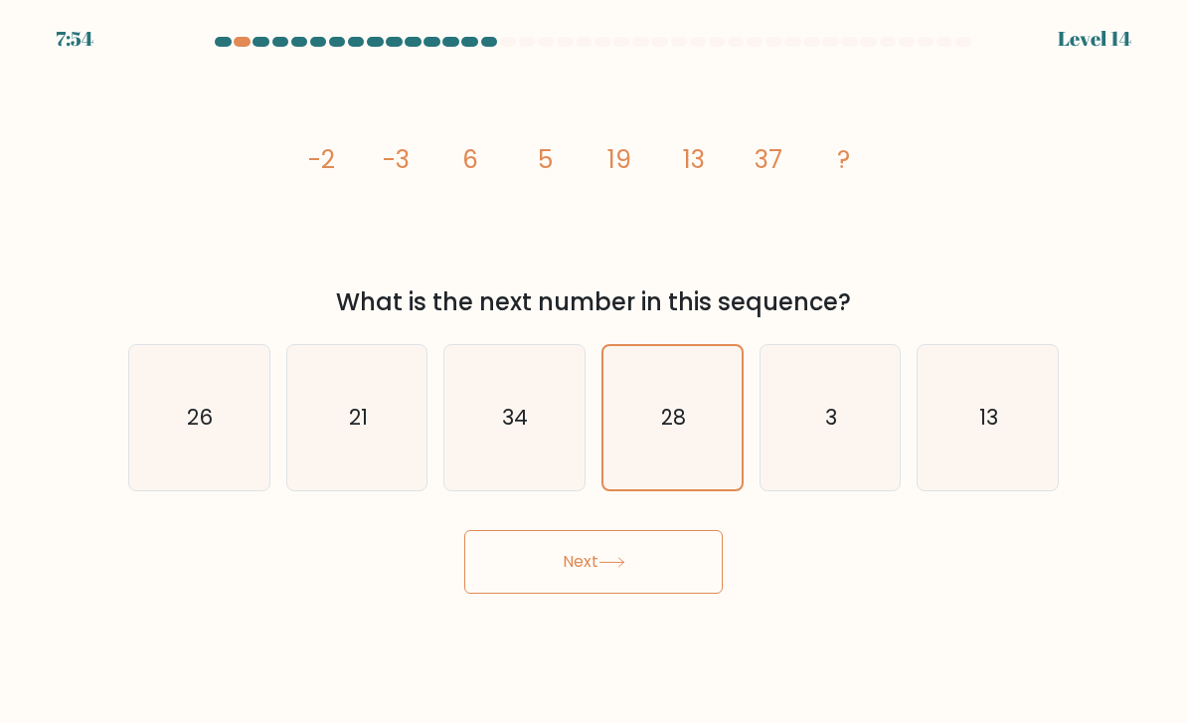
click at [615, 558] on button "Next" at bounding box center [593, 562] width 259 height 64
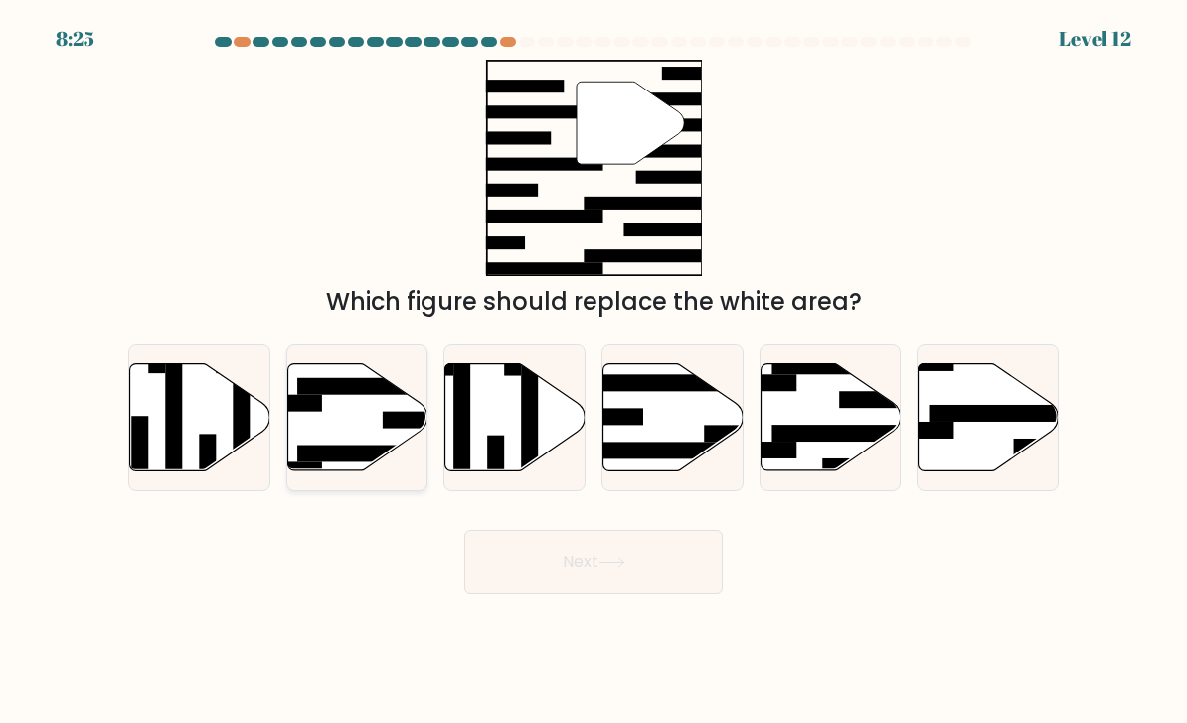
click at [350, 462] on rect at bounding box center [373, 453] width 152 height 17
click at [594, 372] on input "b." at bounding box center [594, 367] width 1 height 10
radio input "true"
click at [593, 580] on button "Next" at bounding box center [593, 562] width 259 height 64
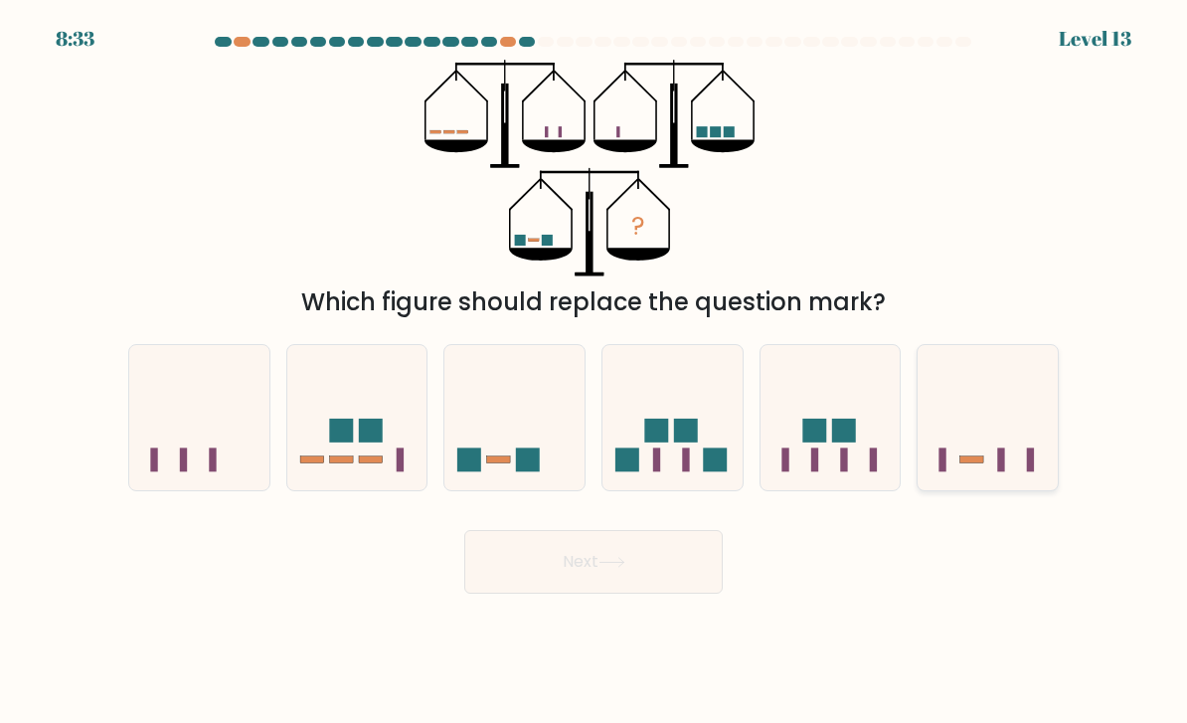
click at [963, 441] on icon at bounding box center [988, 418] width 140 height 116
click at [595, 372] on input "f." at bounding box center [594, 367] width 1 height 10
radio input "true"
click at [474, 465] on rect at bounding box center [469, 460] width 24 height 24
click at [594, 372] on input "c." at bounding box center [594, 367] width 1 height 10
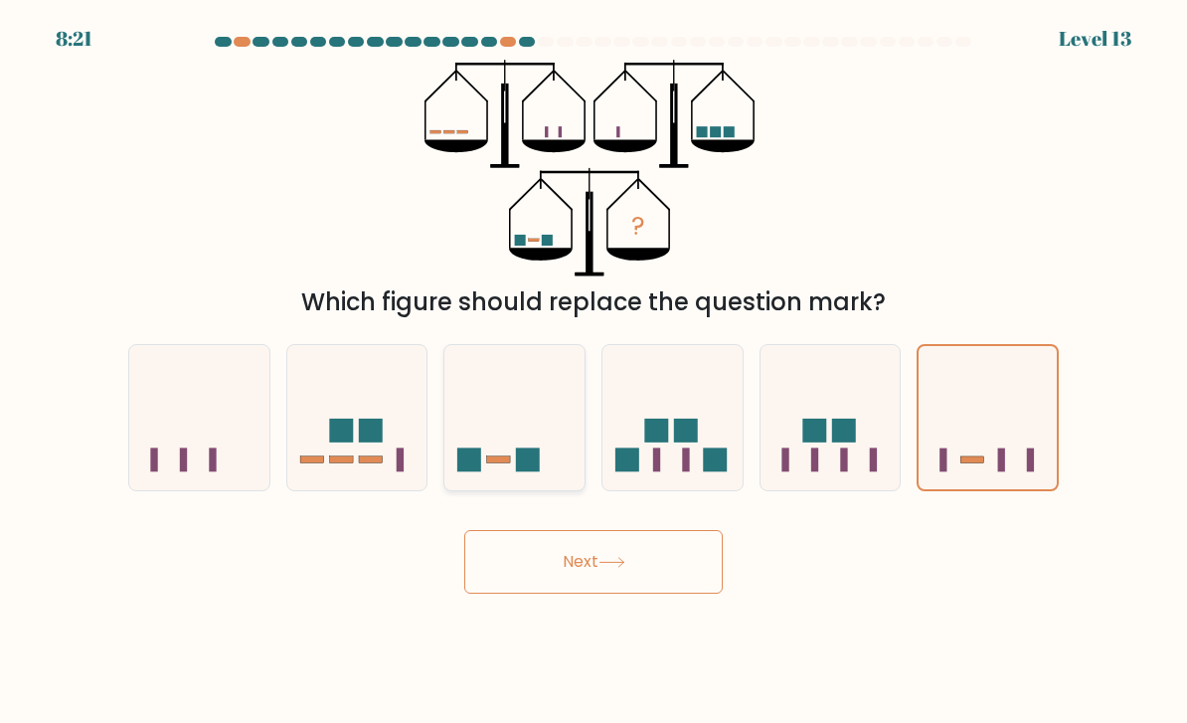
radio input "true"
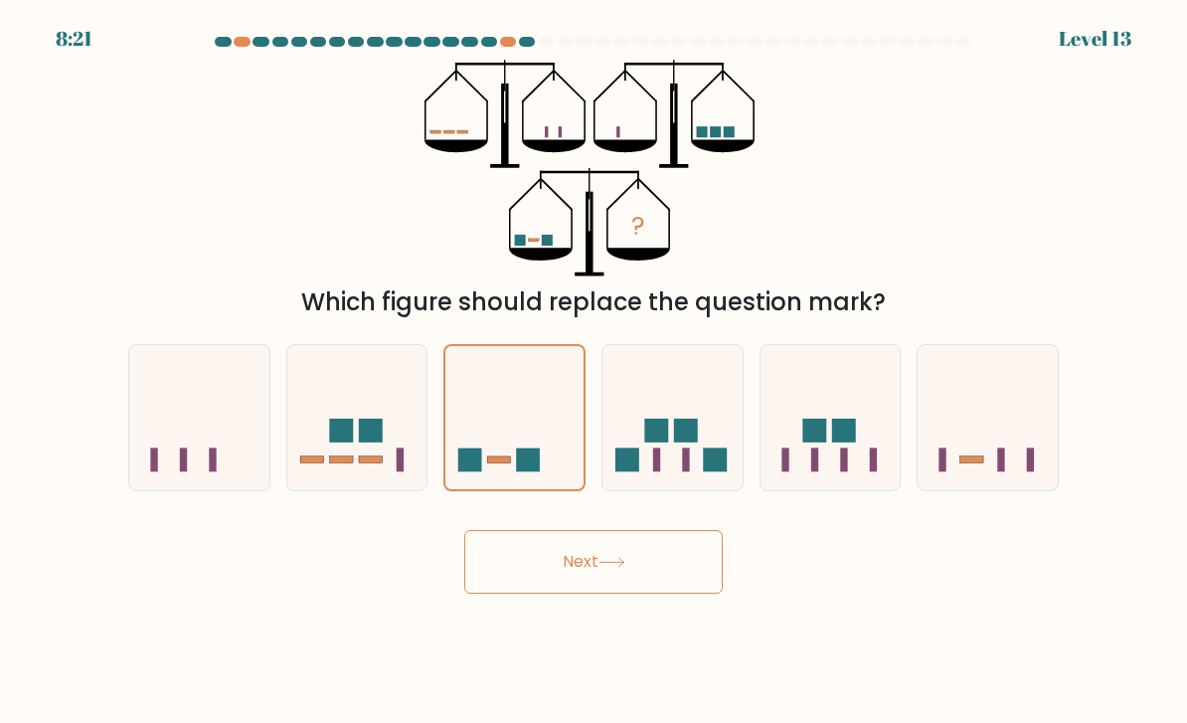
click at [508, 566] on button "Next" at bounding box center [593, 562] width 259 height 64
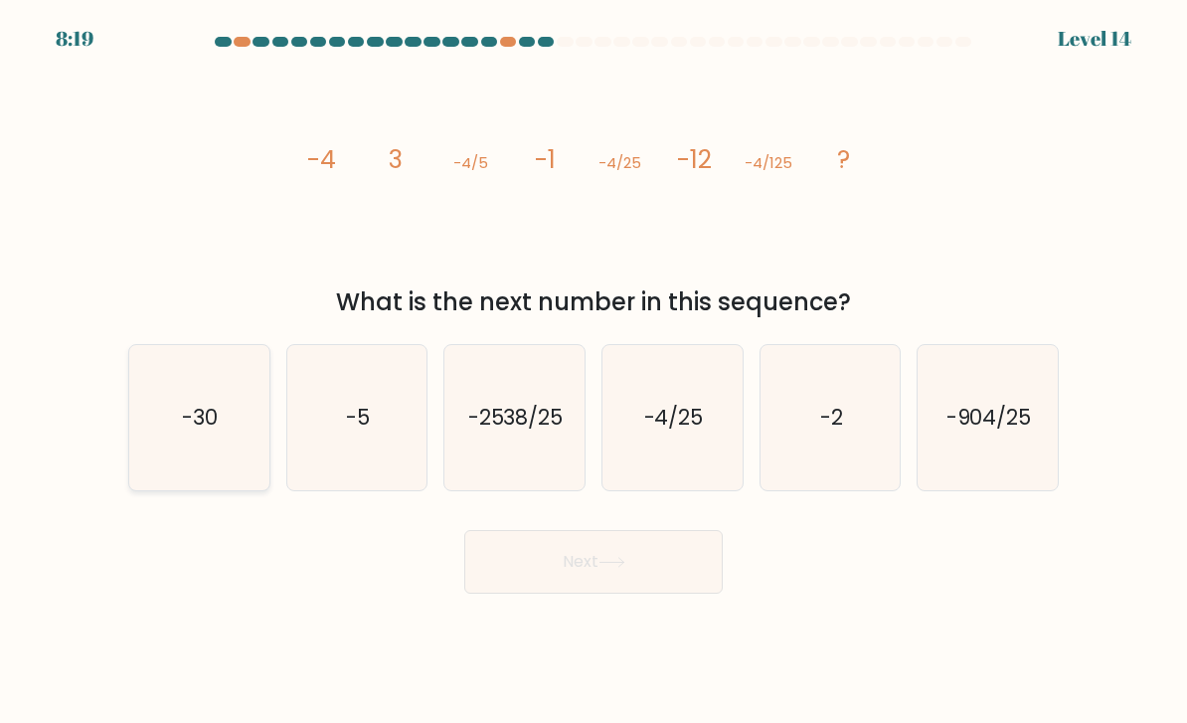
click at [170, 429] on icon "-30" at bounding box center [199, 418] width 140 height 140
click at [594, 372] on input "a. -30" at bounding box center [594, 367] width 1 height 10
radio input "true"
click at [564, 594] on button "Next" at bounding box center [593, 562] width 259 height 64
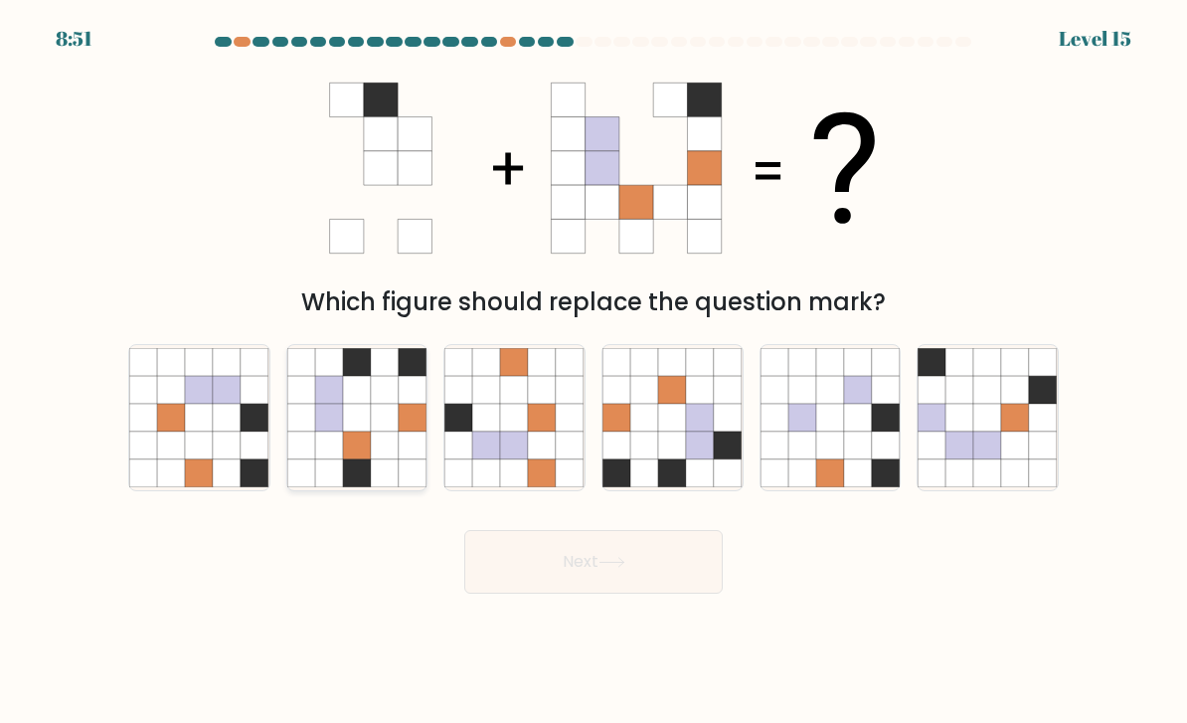
click at [347, 458] on icon at bounding box center [357, 446] width 28 height 28
click at [594, 372] on input "b." at bounding box center [594, 367] width 1 height 10
radio input "true"
click at [667, 459] on icon at bounding box center [672, 446] width 28 height 28
click at [595, 372] on input "d." at bounding box center [594, 367] width 1 height 10
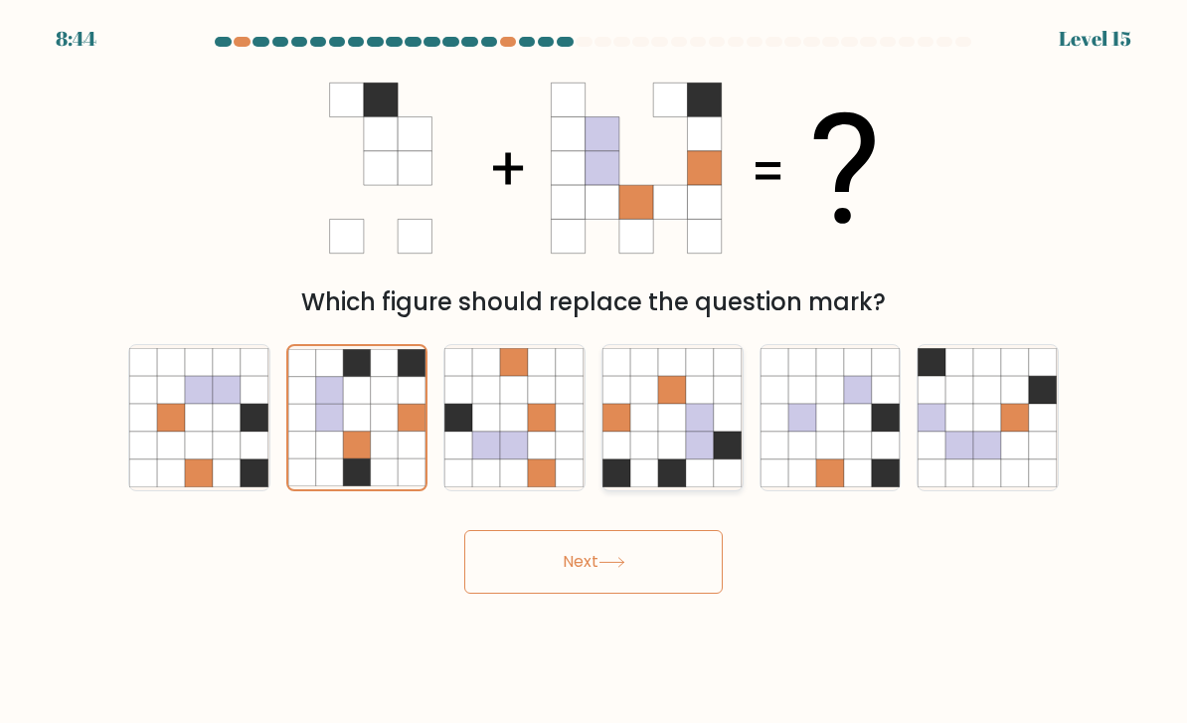
radio input "true"
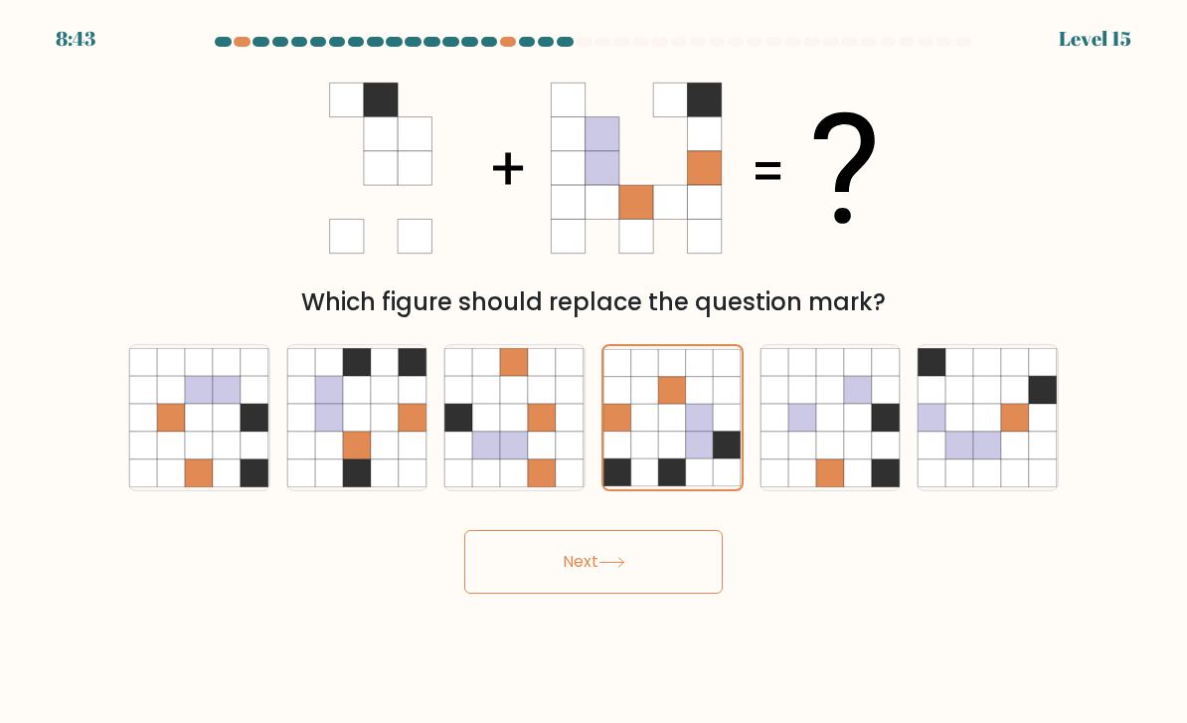
click at [587, 575] on button "Next" at bounding box center [593, 562] width 259 height 64
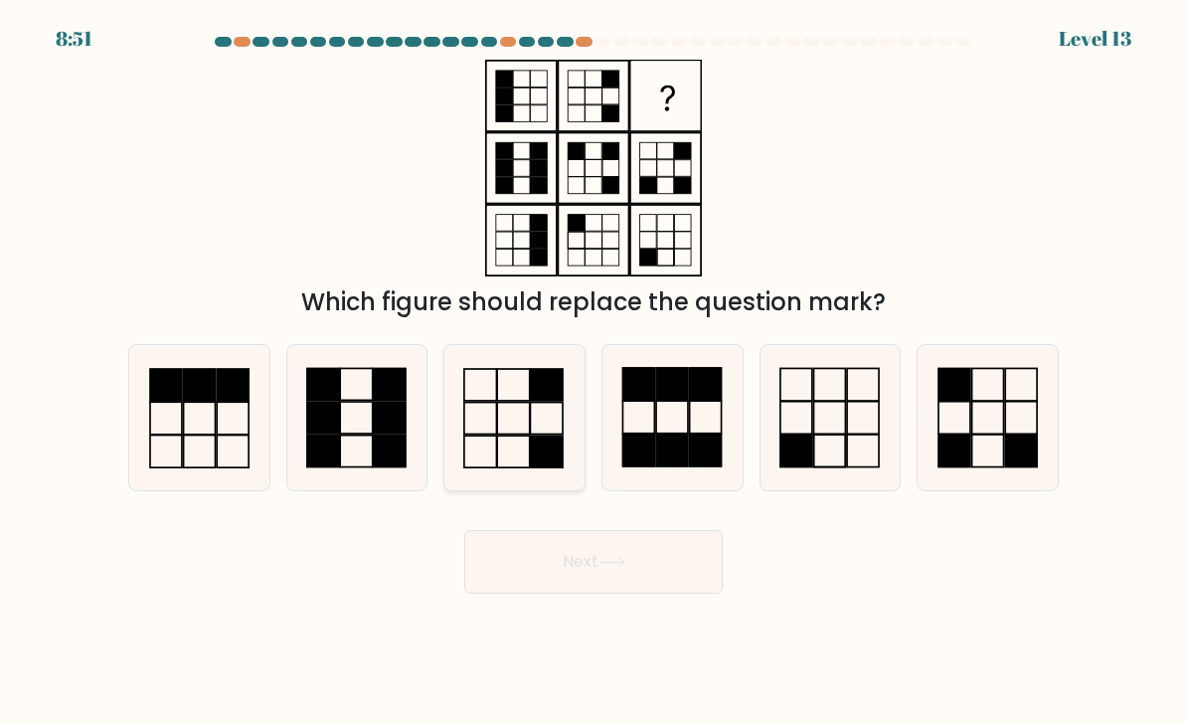
click at [534, 442] on rect at bounding box center [547, 452] width 33 height 32
click at [594, 372] on input "c." at bounding box center [594, 367] width 1 height 10
radio input "true"
click at [615, 575] on button "Next" at bounding box center [593, 562] width 259 height 64
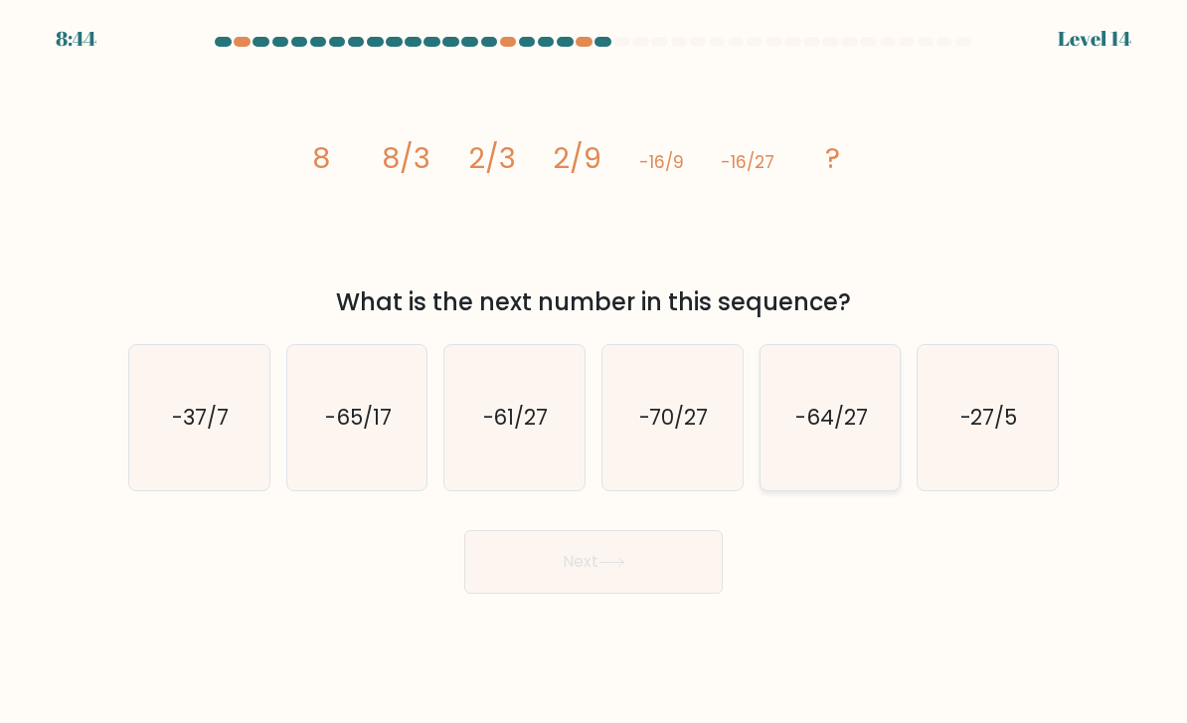
click at [845, 440] on icon "-64/27" at bounding box center [831, 418] width 140 height 140
click at [595, 372] on input "e. -64/27" at bounding box center [594, 367] width 1 height 10
radio input "true"
click at [665, 577] on button "Next" at bounding box center [593, 562] width 259 height 64
